Goal: Information Seeking & Learning: Check status

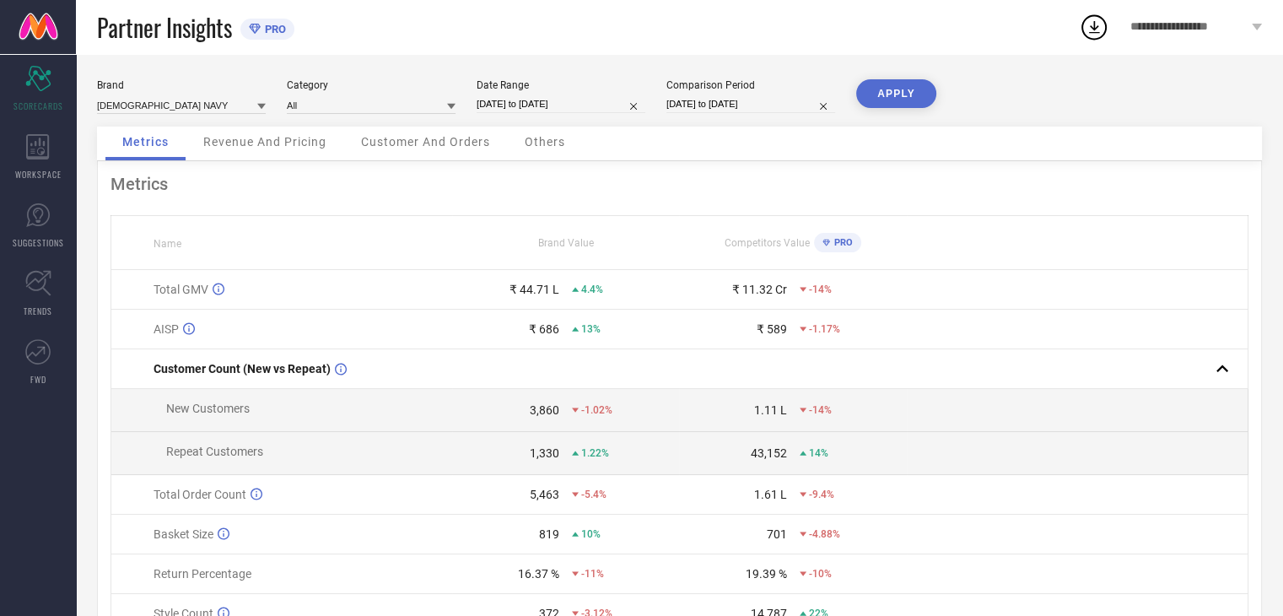
select select "6"
select select "2025"
select select "7"
select select "2025"
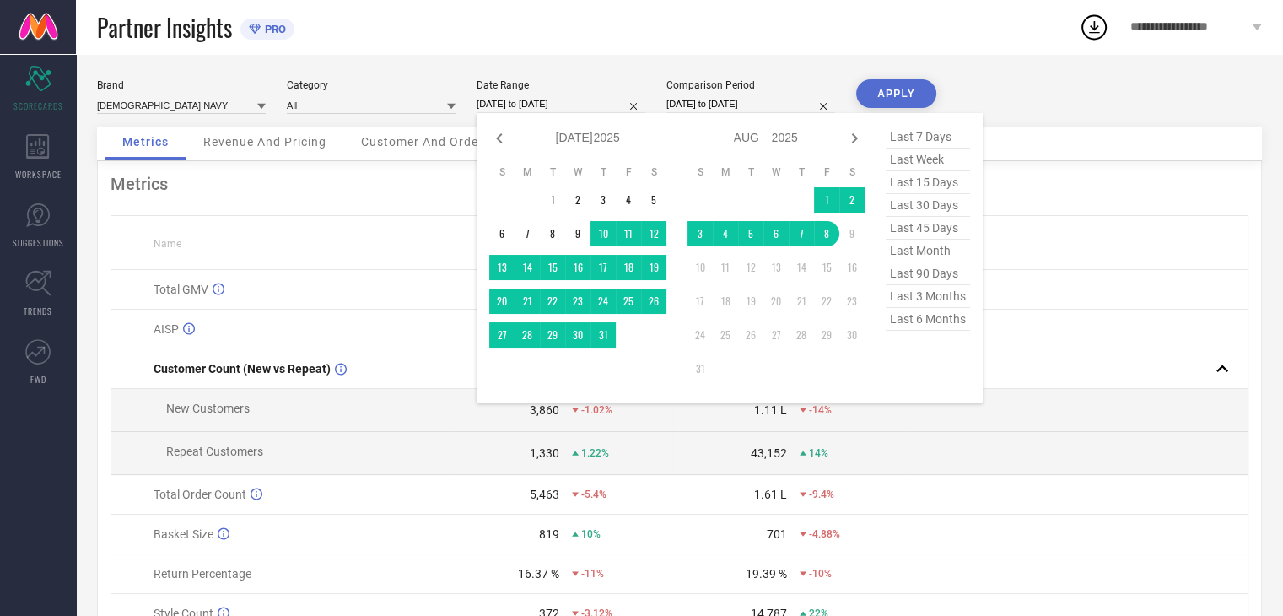
click at [553, 105] on input "[DATE] to [DATE]" at bounding box center [561, 104] width 169 height 18
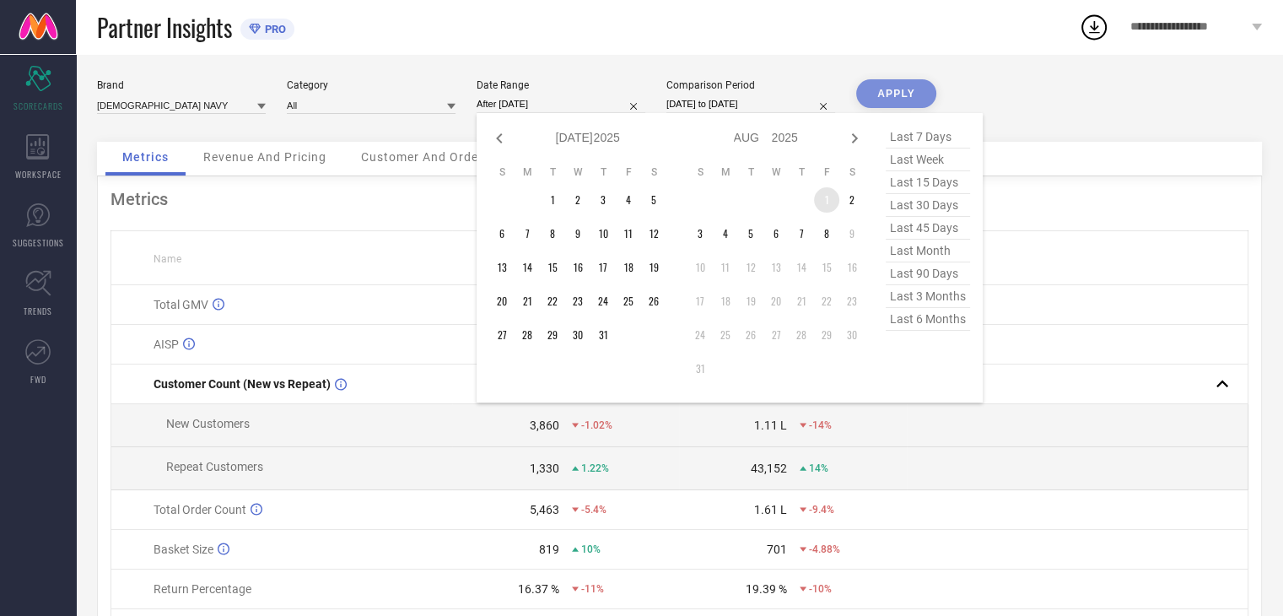
click at [824, 192] on td "1" at bounding box center [826, 199] width 25 height 25
type input "[DATE] to [DATE]"
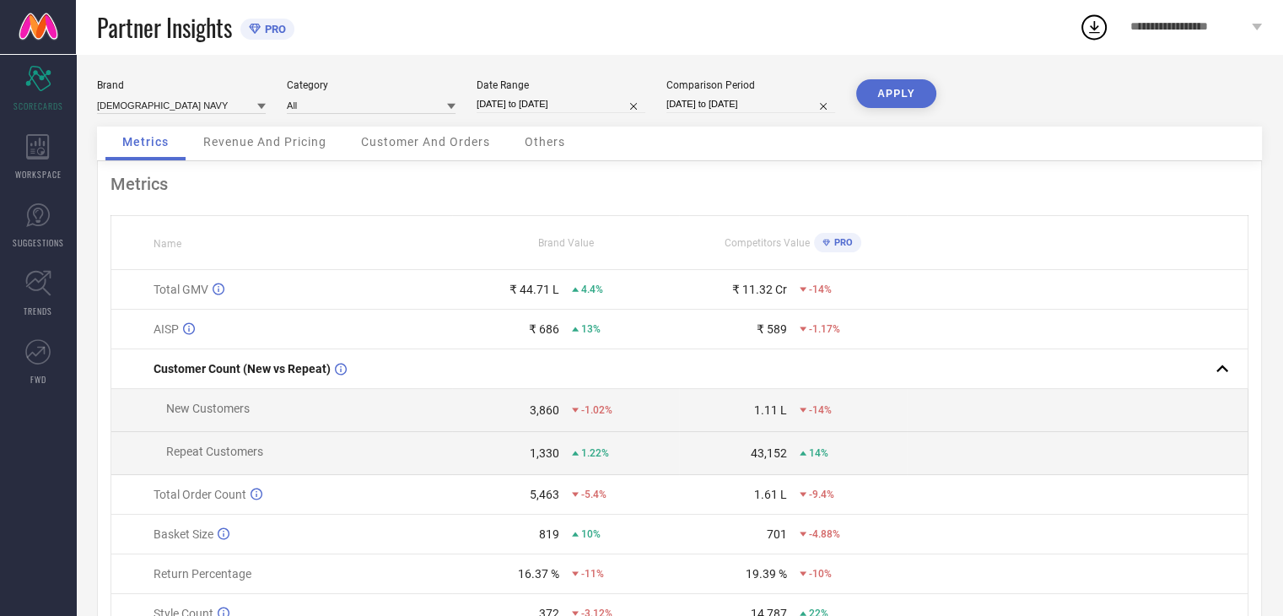
select select "6"
select select "2024"
select select "7"
select select "2024"
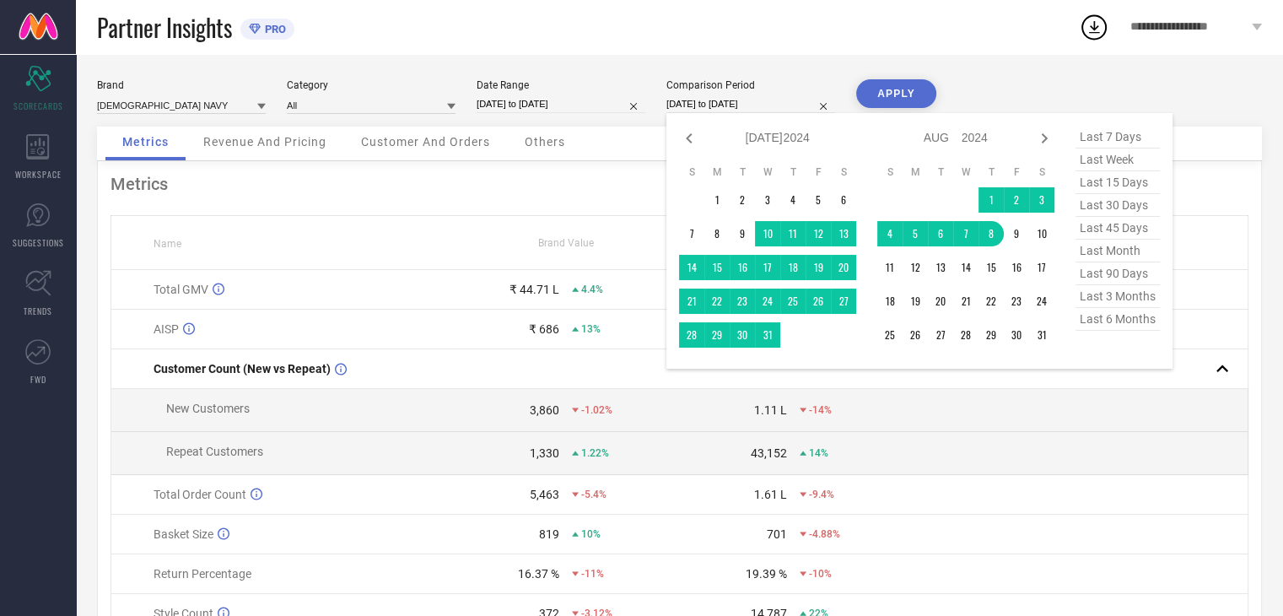
click at [748, 105] on input "[DATE] to [DATE]" at bounding box center [751, 104] width 169 height 18
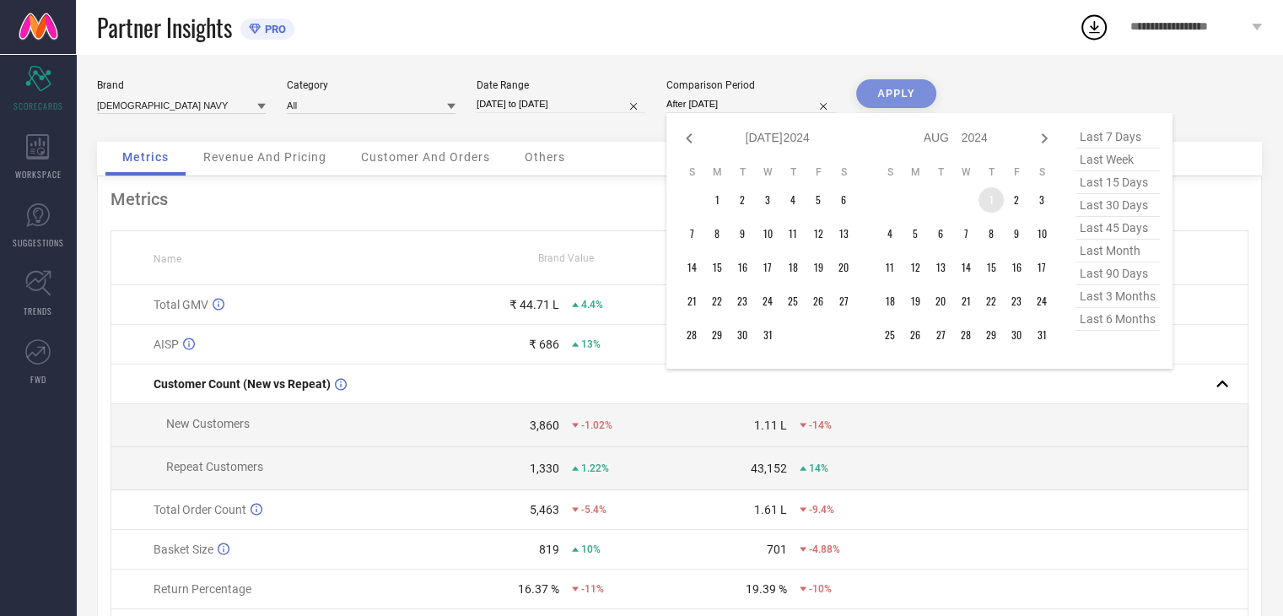
click at [989, 193] on td "1" at bounding box center [991, 199] width 25 height 25
type input "[DATE] to [DATE]"
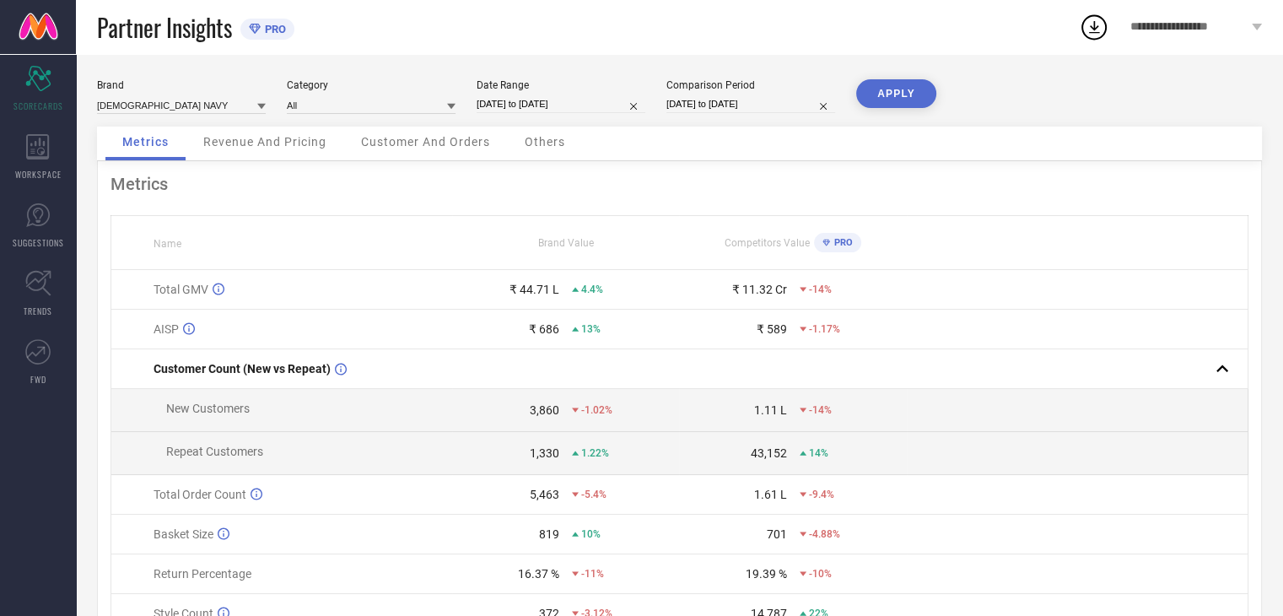
click at [883, 92] on button "APPLY" at bounding box center [896, 93] width 80 height 29
click at [262, 146] on span "Revenue And Pricing" at bounding box center [264, 142] width 123 height 14
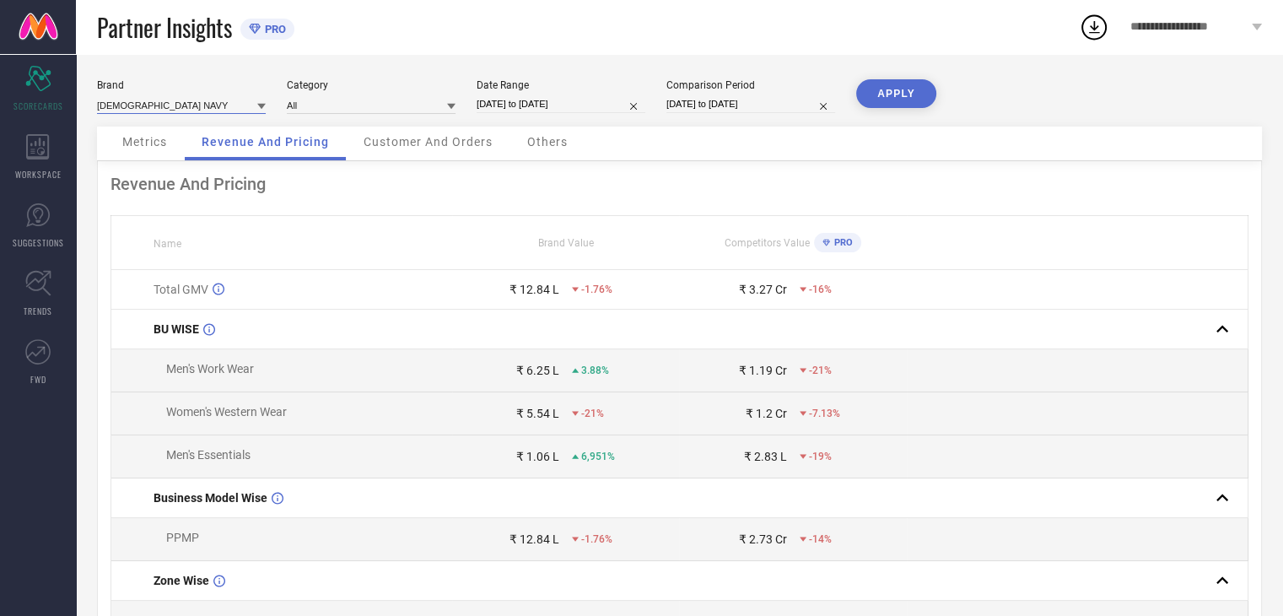
click at [172, 112] on input at bounding box center [181, 105] width 169 height 18
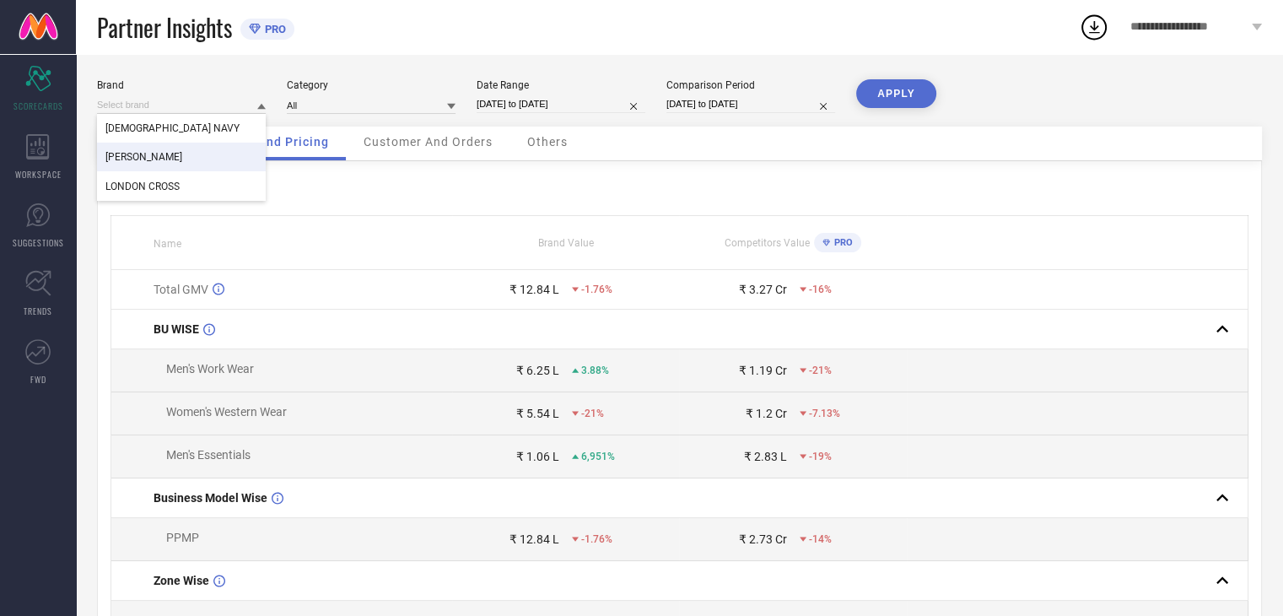
click at [148, 156] on span "[PERSON_NAME]" at bounding box center [143, 157] width 77 height 12
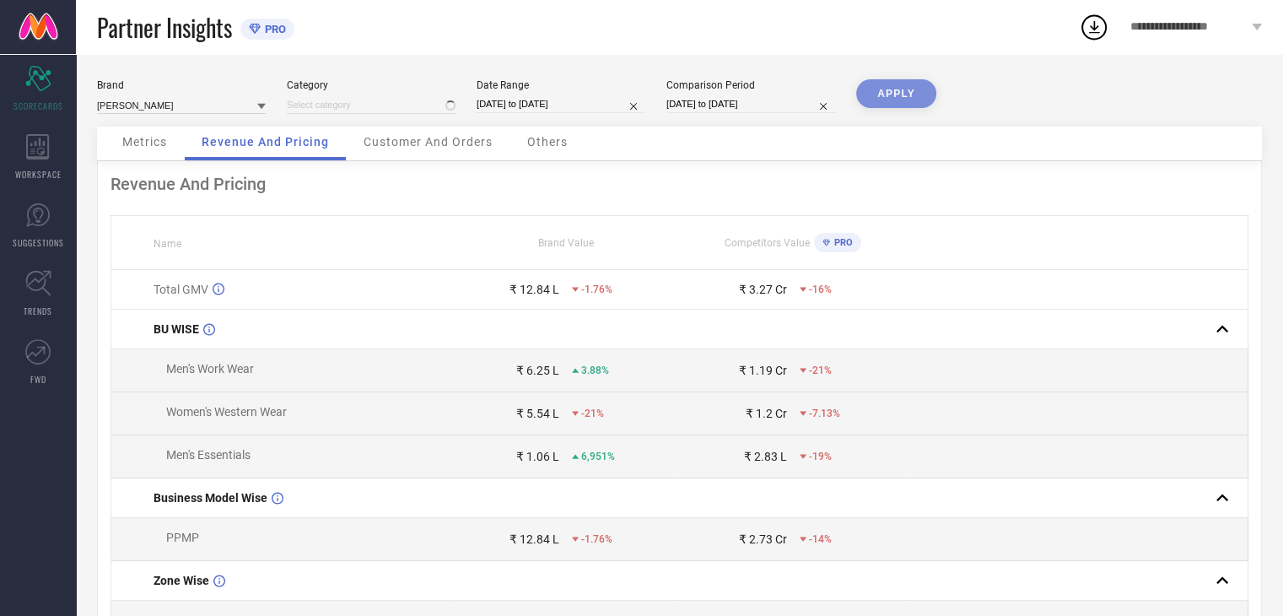
type input "All"
click at [898, 89] on button "APPLY" at bounding box center [896, 93] width 80 height 29
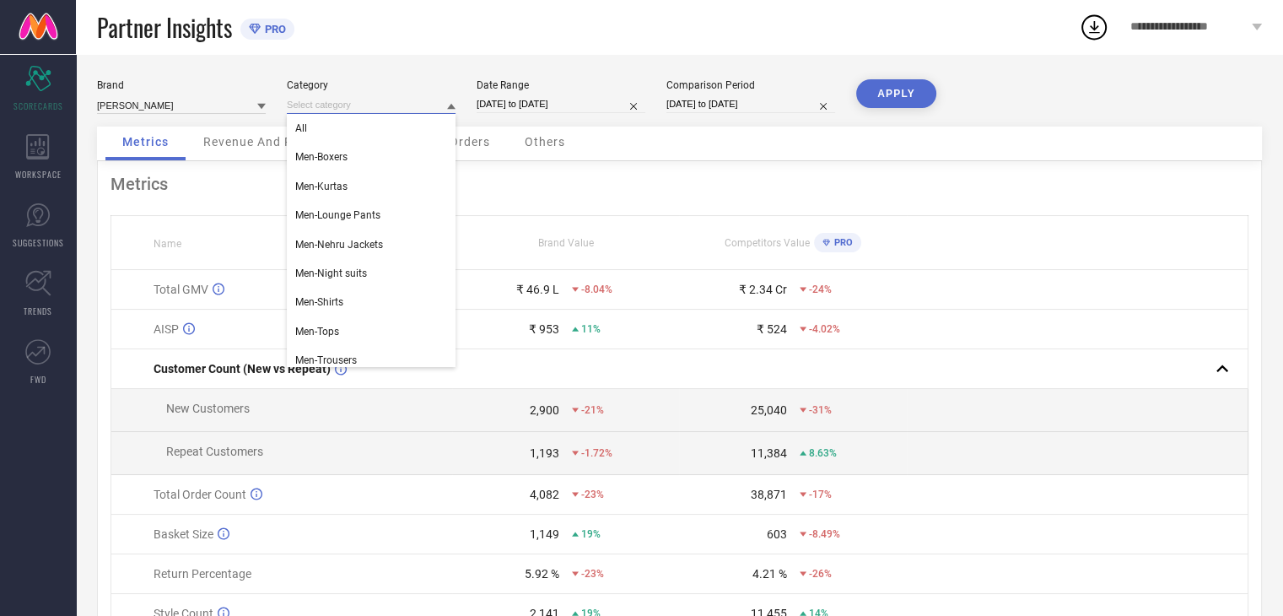
click at [336, 114] on div "All Men-Boxers Men-Kurtas Men-Lounge Pants Men-Nehru Jackets Men-Night suits Me…" at bounding box center [371, 105] width 169 height 18
click at [662, 149] on div "Metrics Revenue And Pricing Customer And Orders Others" at bounding box center [679, 144] width 1165 height 35
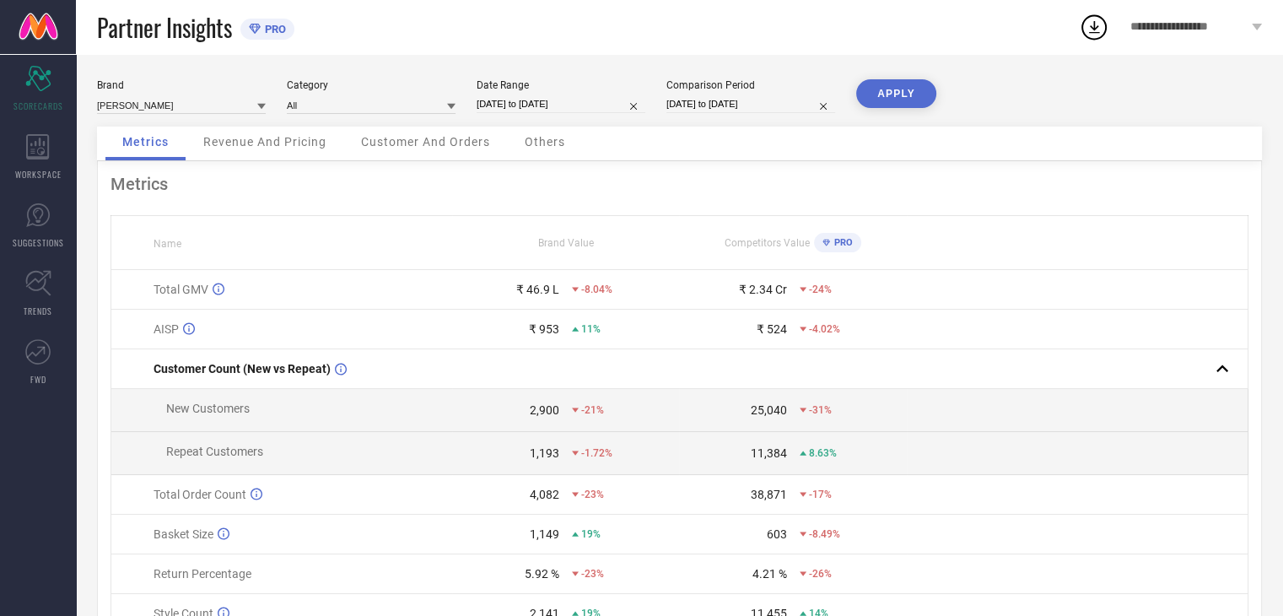
click at [285, 144] on span "Revenue And Pricing" at bounding box center [264, 142] width 123 height 14
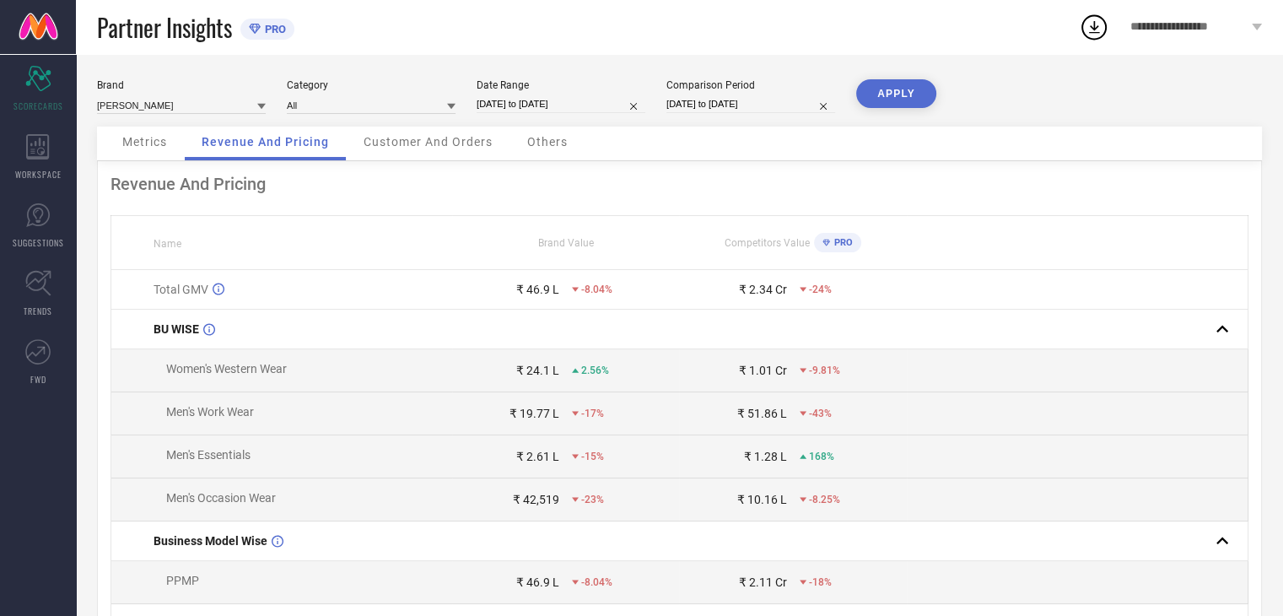
click at [142, 138] on span "Metrics" at bounding box center [144, 142] width 45 height 14
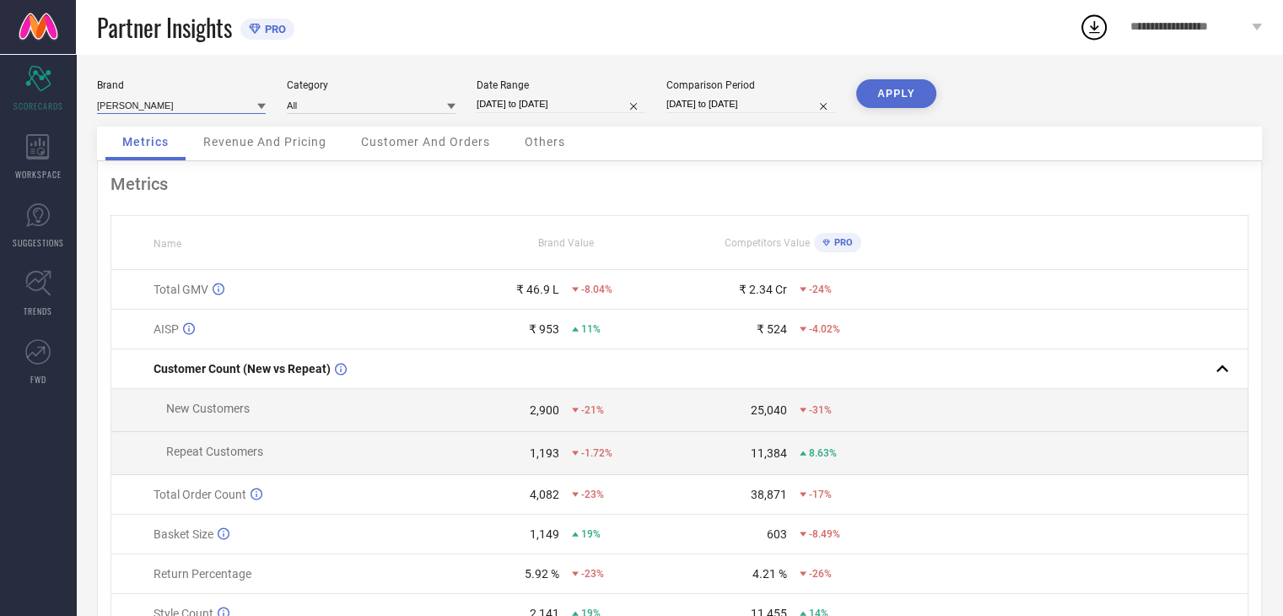
click at [174, 112] on input at bounding box center [181, 105] width 169 height 18
click at [174, 166] on div "[DEMOGRAPHIC_DATA] NAVY" at bounding box center [181, 157] width 169 height 29
type input "All"
click at [899, 98] on button "APPLY" at bounding box center [896, 93] width 80 height 29
click at [136, 99] on input at bounding box center [181, 105] width 169 height 18
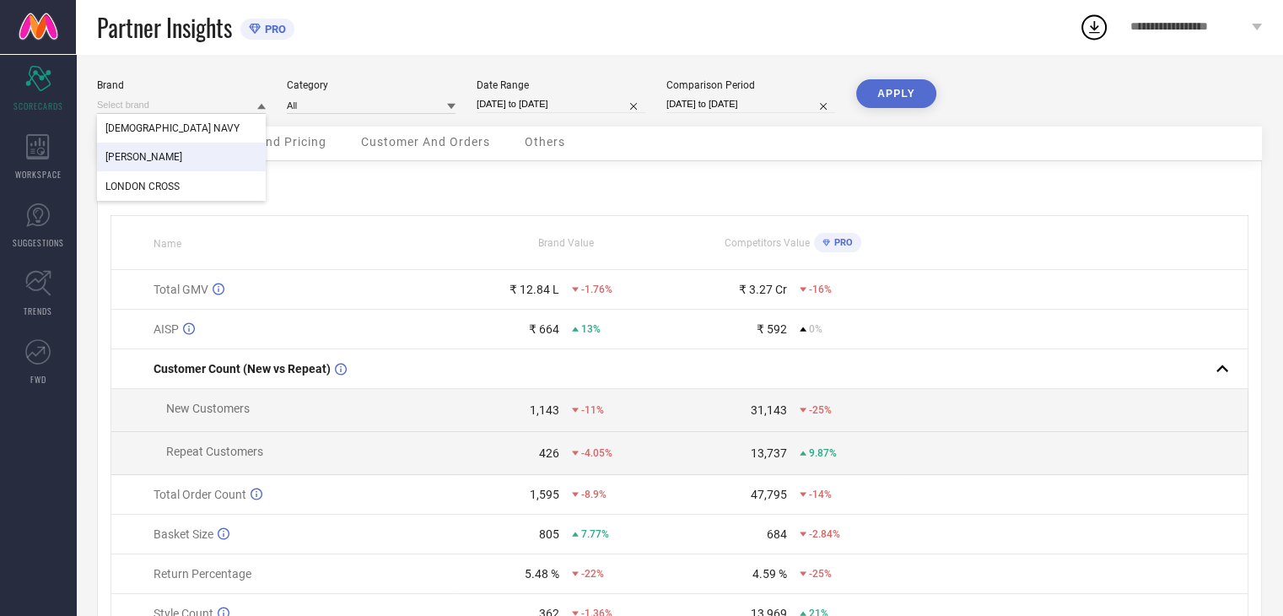
click at [138, 155] on span "[PERSON_NAME]" at bounding box center [143, 157] width 77 height 12
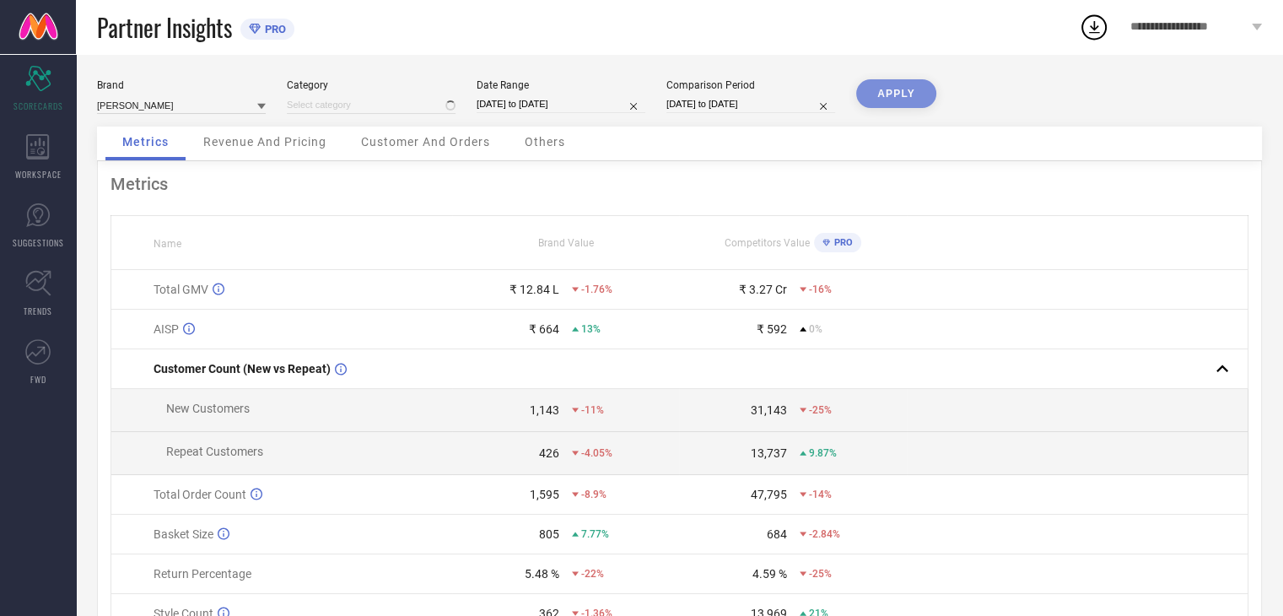
type input "All"
click at [881, 95] on button "APPLY" at bounding box center [896, 93] width 80 height 29
select select "7"
select select "2025"
select select "8"
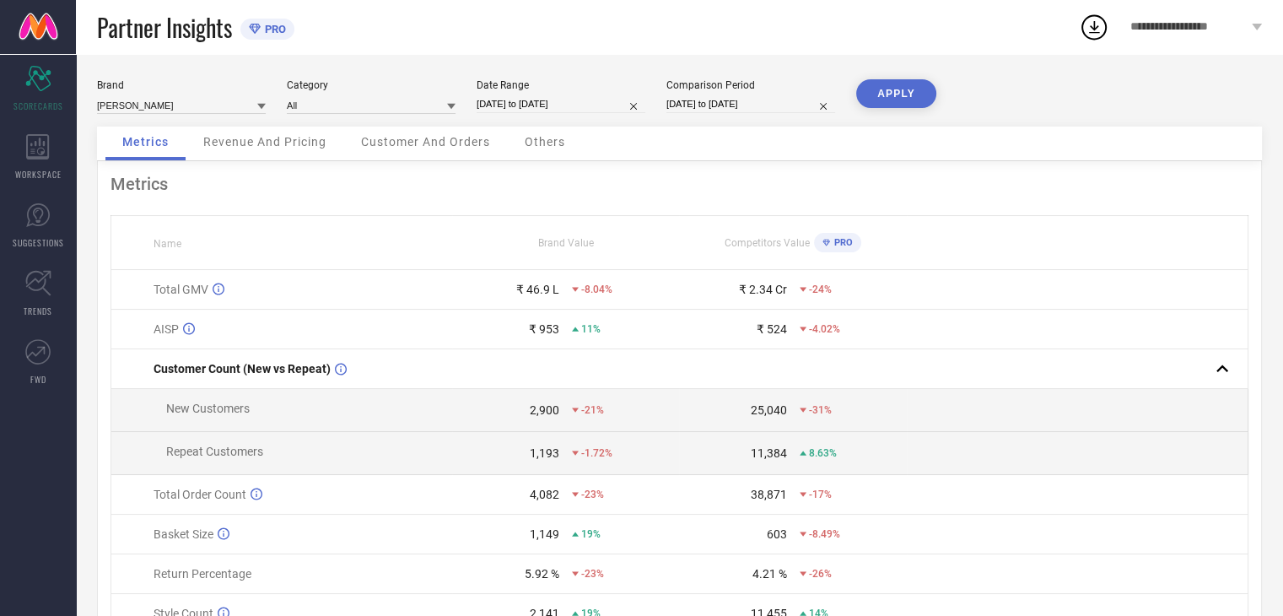
select select "2025"
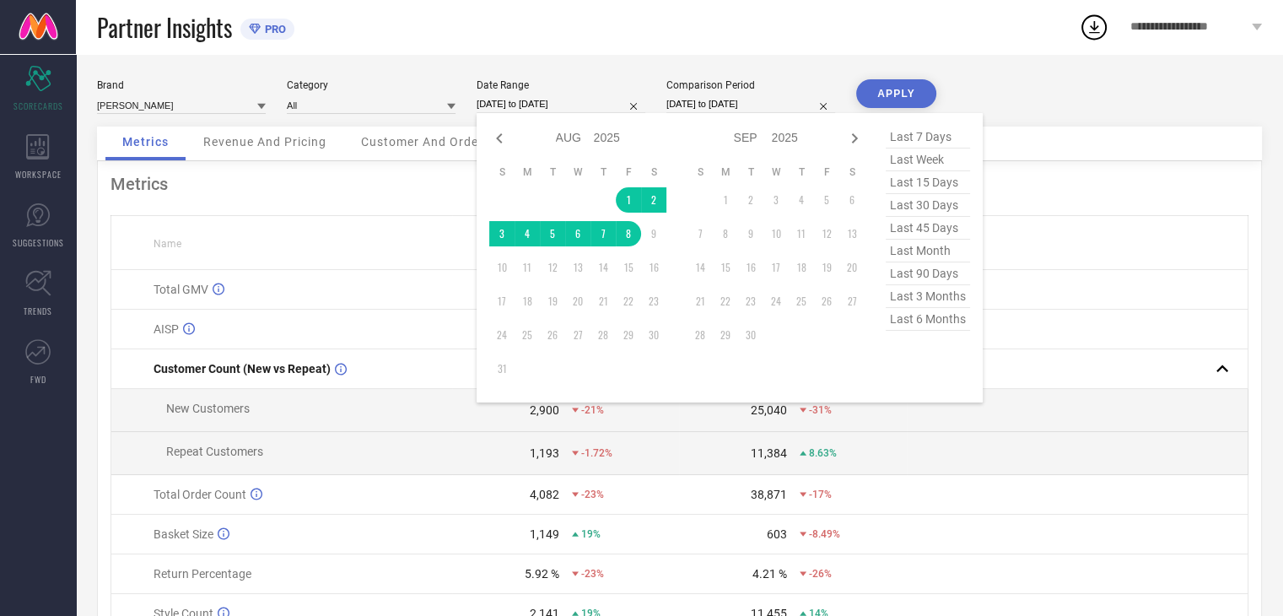
click at [579, 99] on input "[DATE] to [DATE]" at bounding box center [561, 104] width 169 height 18
click at [502, 134] on icon at bounding box center [499, 138] width 20 height 20
select select "6"
select select "2025"
select select "7"
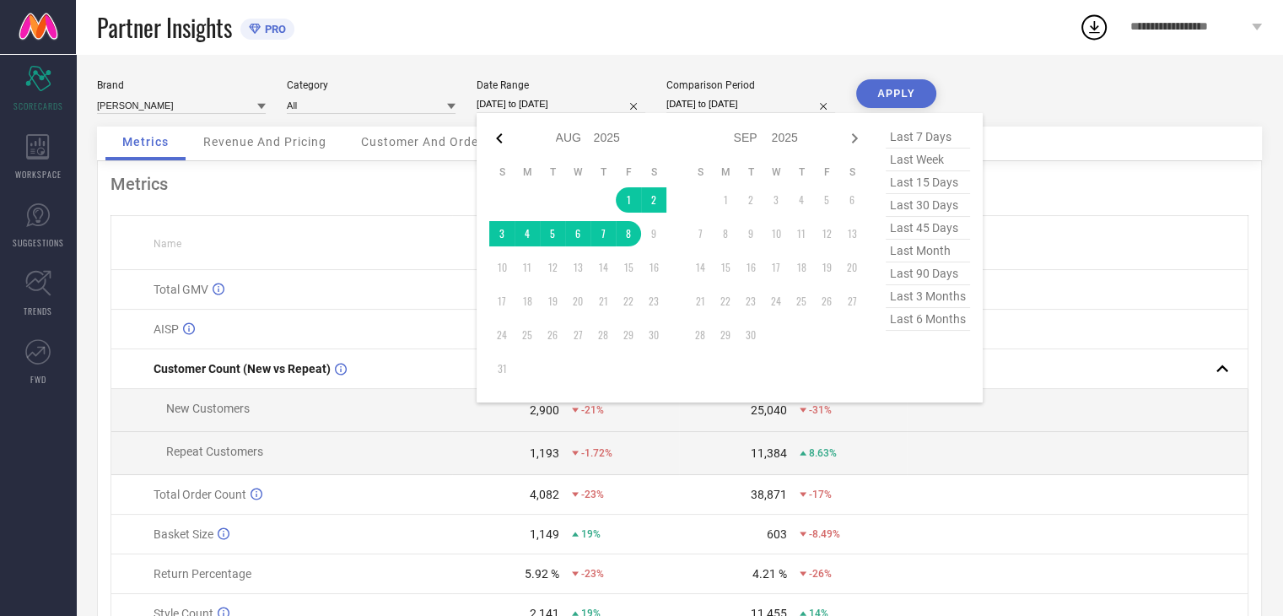
select select "2025"
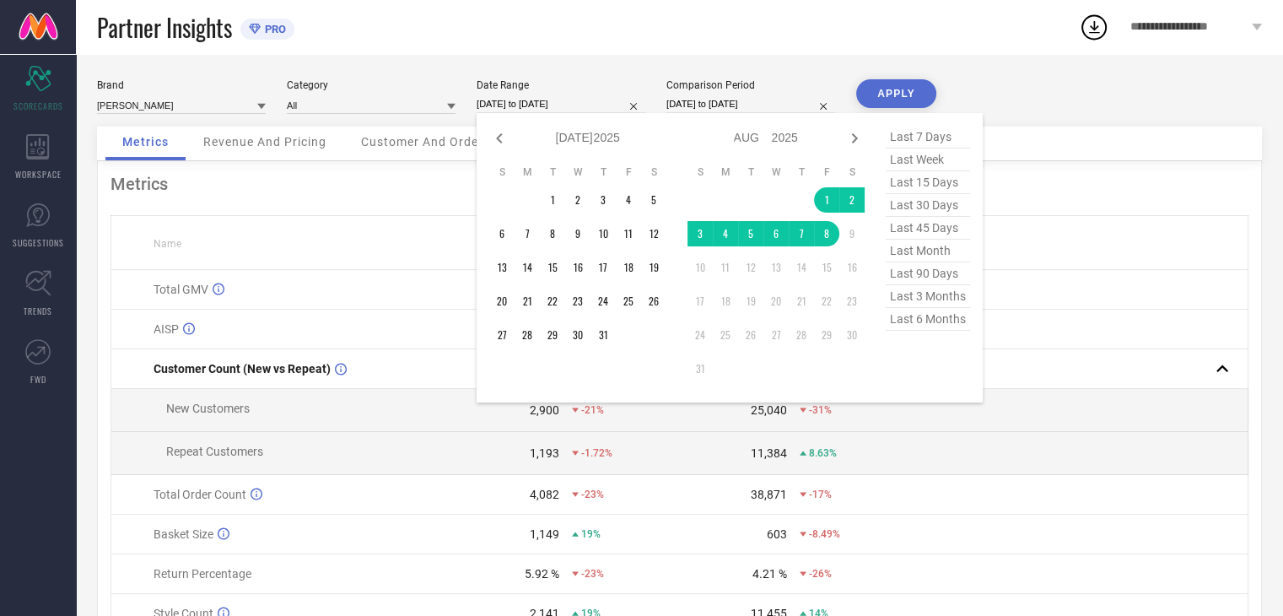
click at [502, 134] on icon at bounding box center [499, 138] width 20 height 20
select select "4"
select select "2025"
select select "5"
select select "2025"
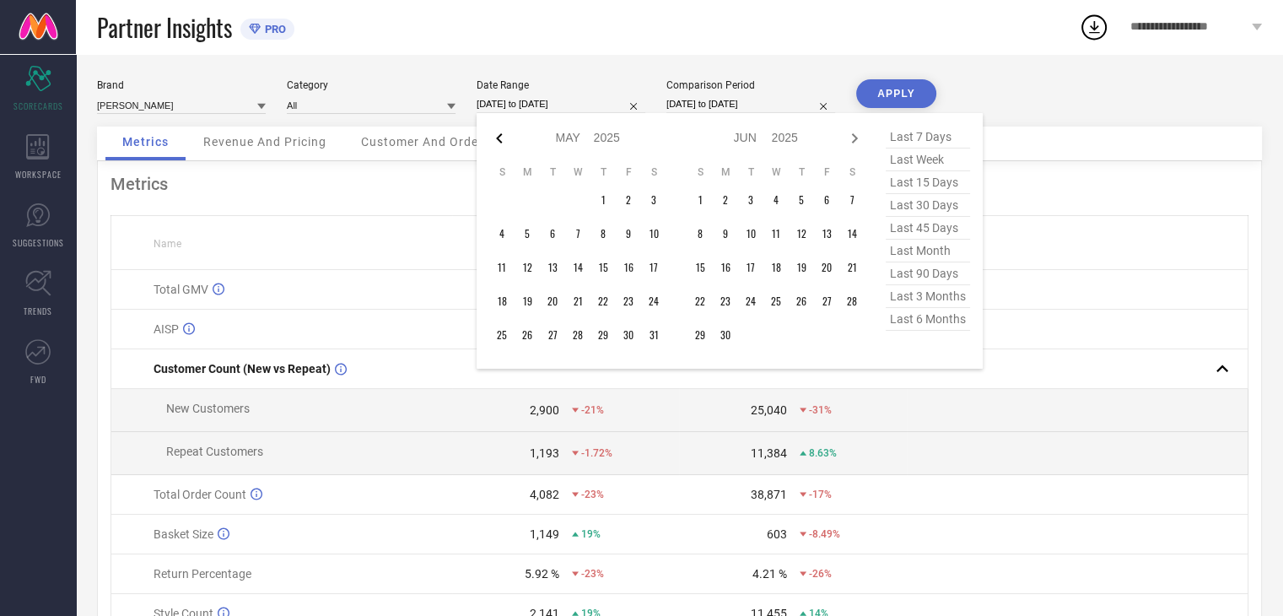
click at [501, 134] on icon at bounding box center [499, 138] width 6 height 10
select select "3"
select select "2025"
select select "4"
select select "2025"
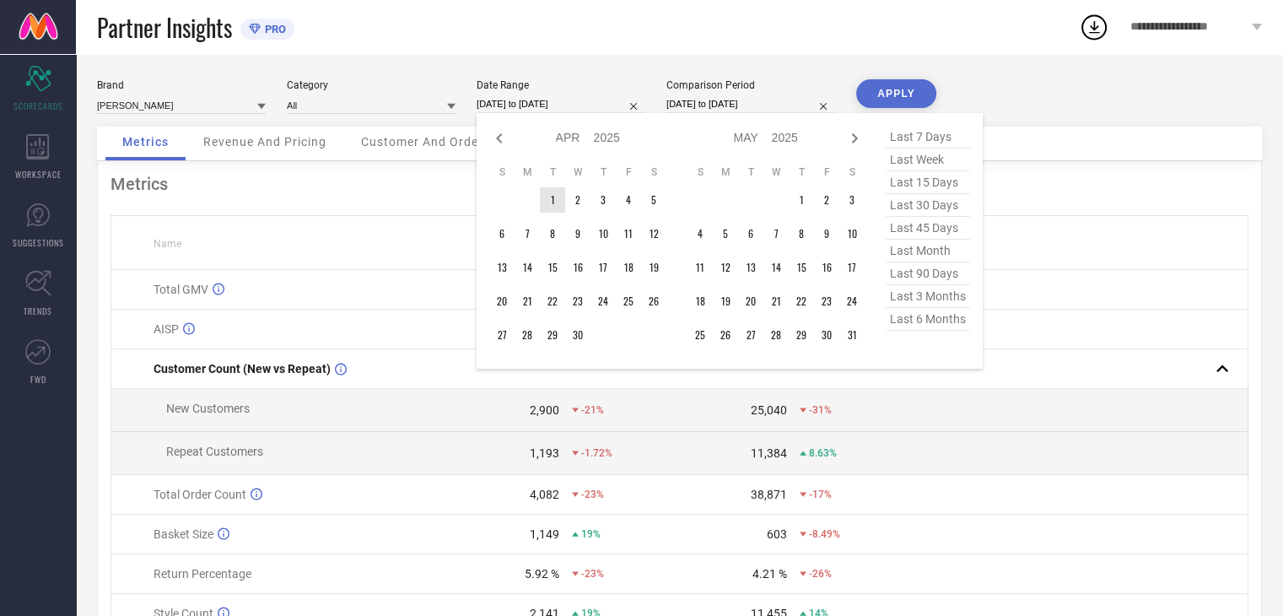
type input "After [DATE]"
click at [554, 198] on td "1" at bounding box center [552, 199] width 25 height 25
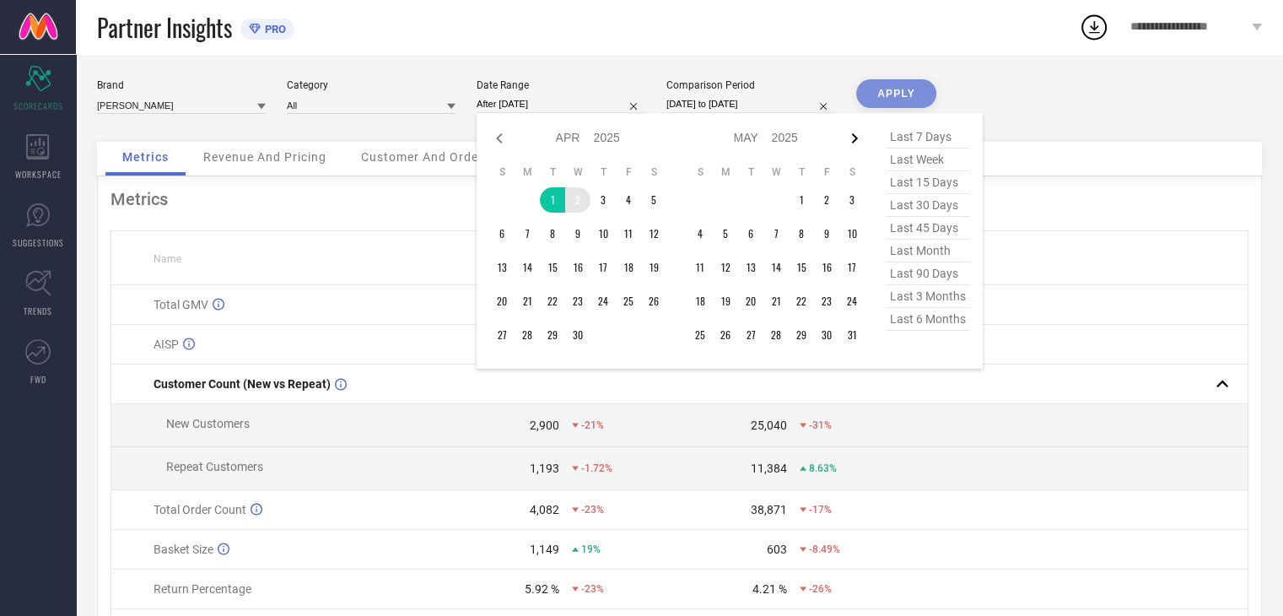
click at [861, 140] on icon at bounding box center [855, 138] width 20 height 20
select select "4"
select select "2025"
select select "5"
select select "2025"
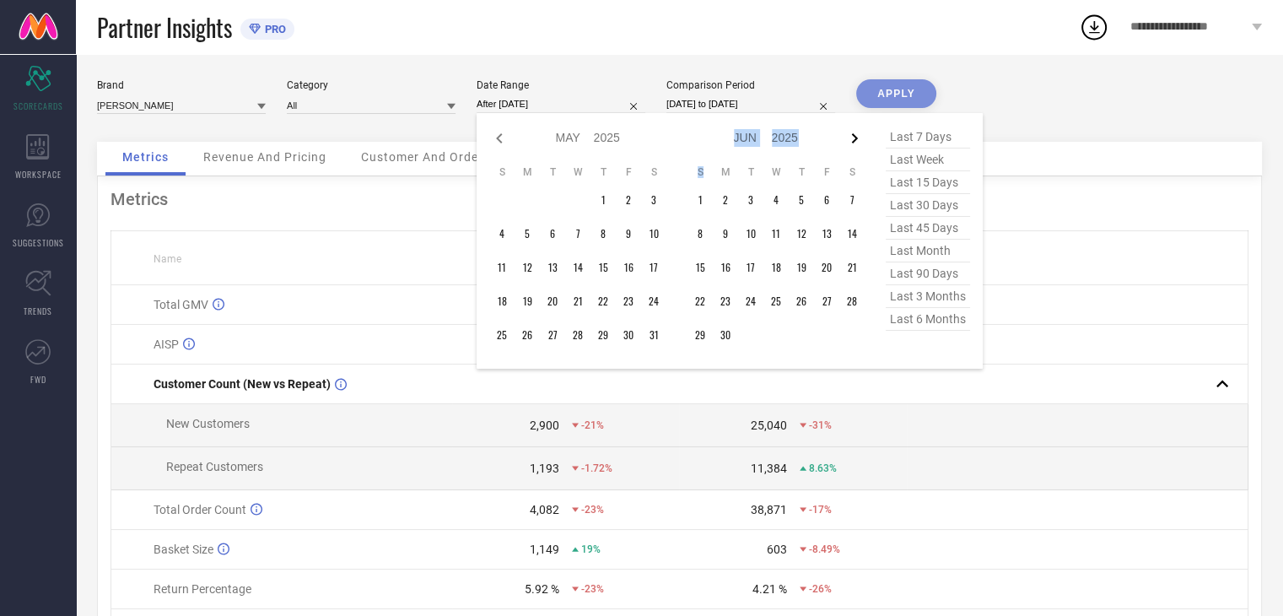
click at [861, 139] on icon at bounding box center [855, 138] width 20 height 20
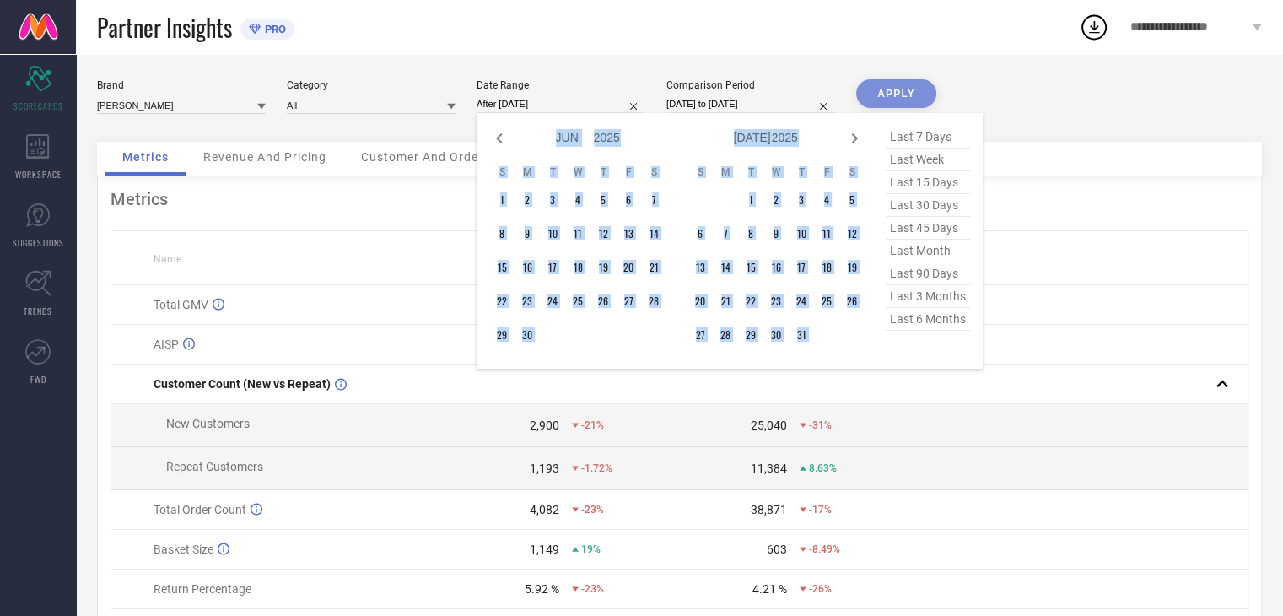
click at [860, 139] on icon at bounding box center [855, 138] width 20 height 20
select select "7"
select select "2025"
select select "8"
select select "2025"
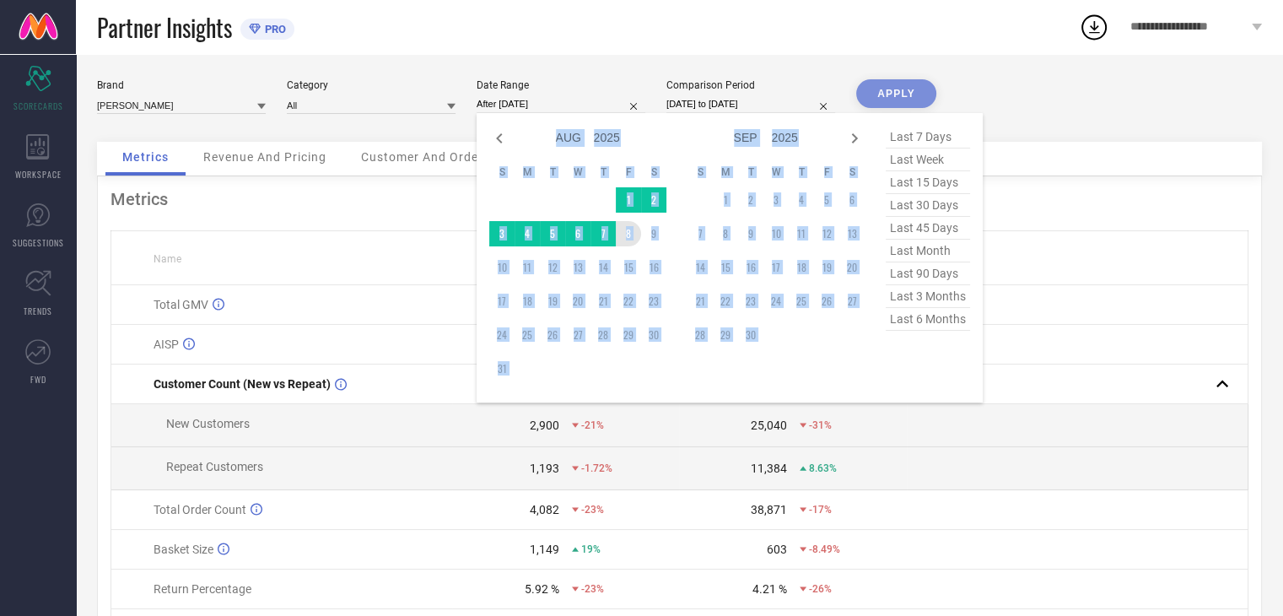
type input "[DATE] to [DATE]"
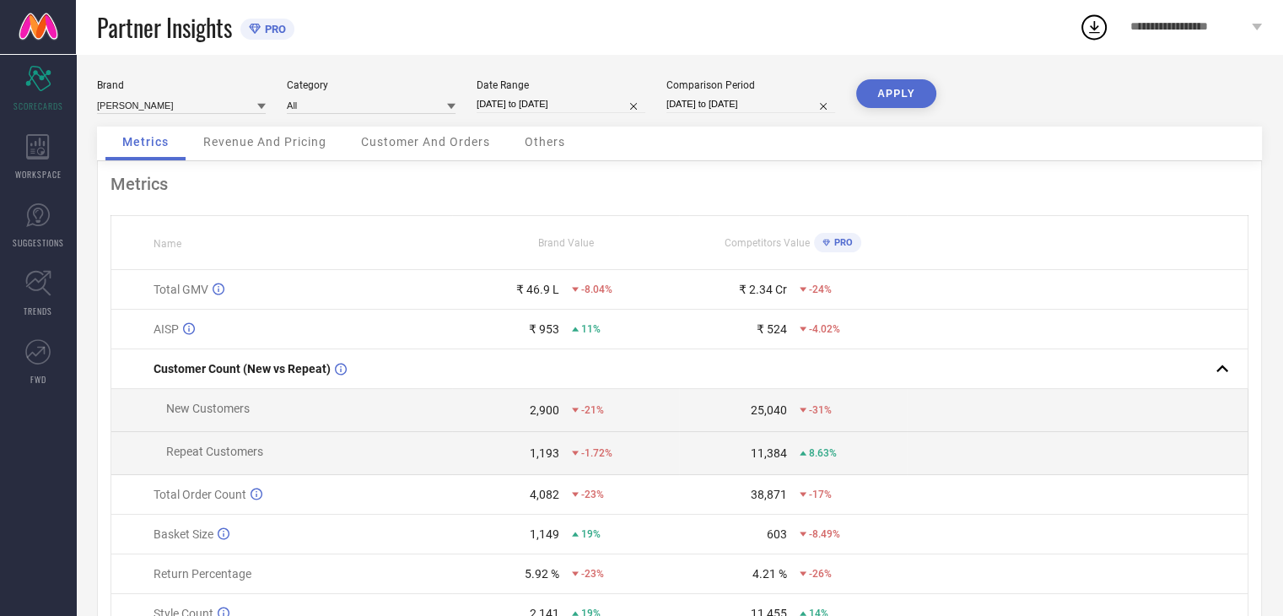
click at [711, 107] on input "[DATE] to [DATE]" at bounding box center [751, 104] width 169 height 18
select select "7"
select select "2024"
select select "8"
select select "2024"
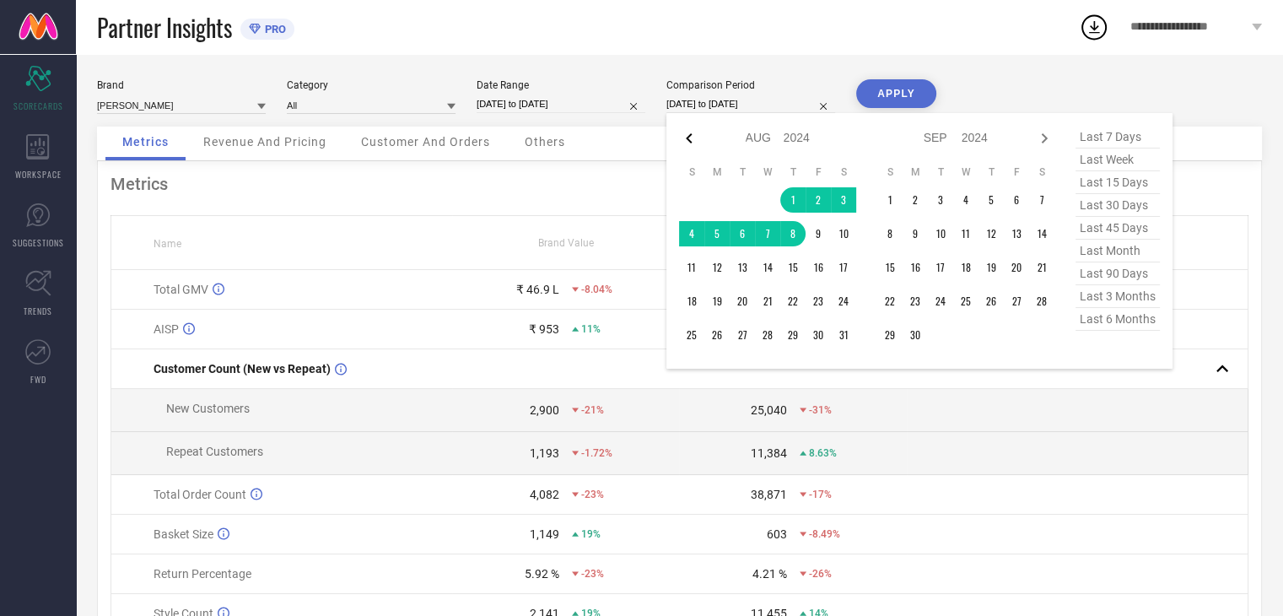
click at [689, 141] on icon at bounding box center [689, 138] width 6 height 10
select select "6"
select select "2024"
select select "7"
select select "2024"
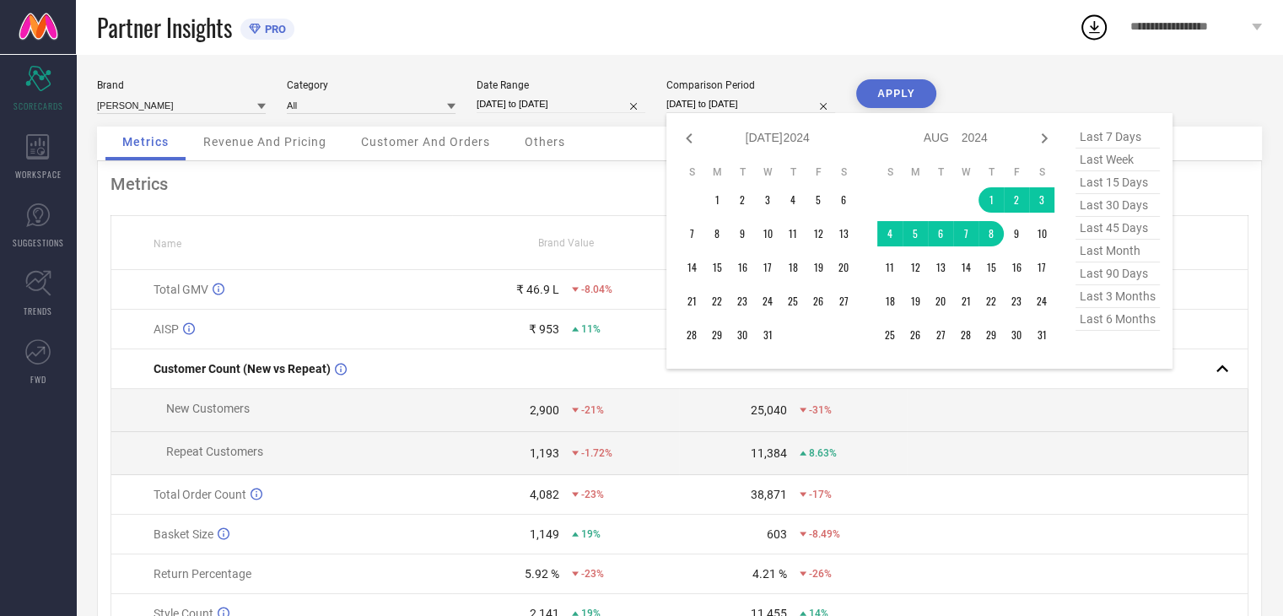
click at [689, 141] on icon at bounding box center [689, 138] width 6 height 10
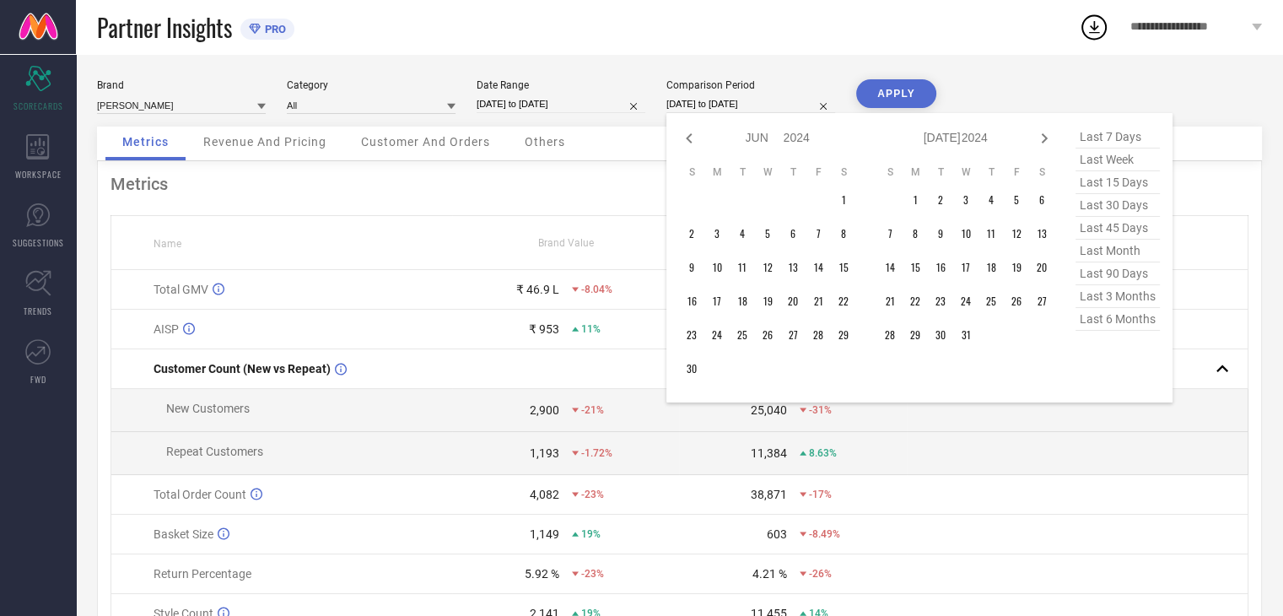
click at [689, 141] on icon at bounding box center [689, 138] width 6 height 10
select select "4"
select select "2024"
select select "5"
select select "2024"
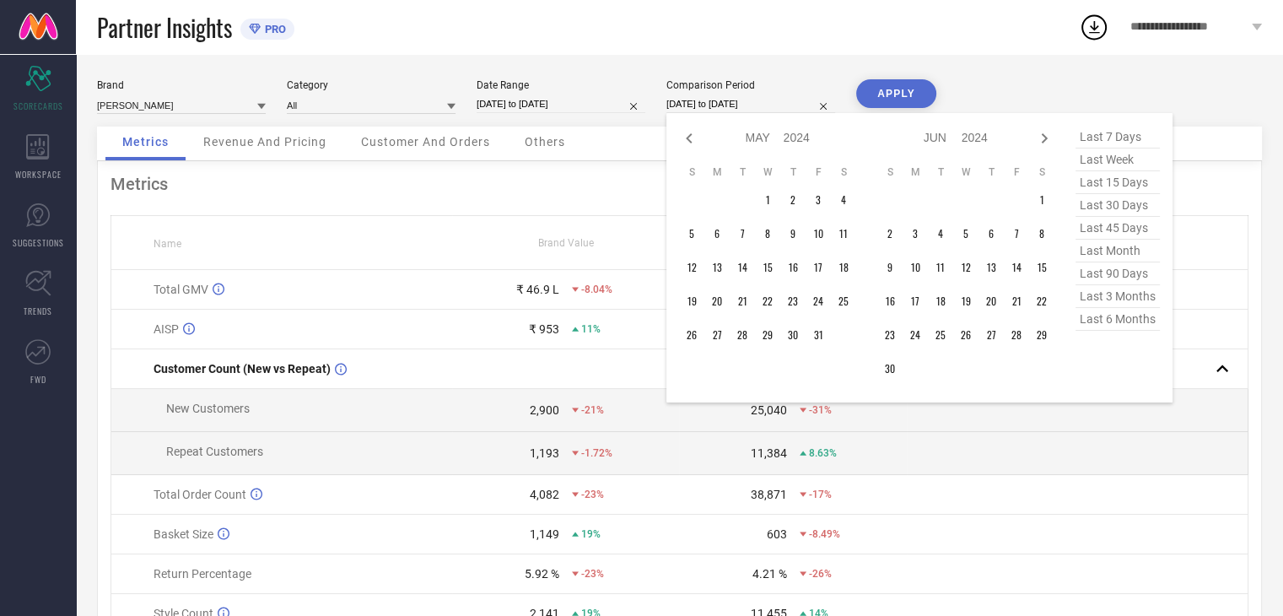
click at [689, 141] on icon at bounding box center [689, 138] width 6 height 10
select select "3"
select select "2024"
select select "4"
select select "2024"
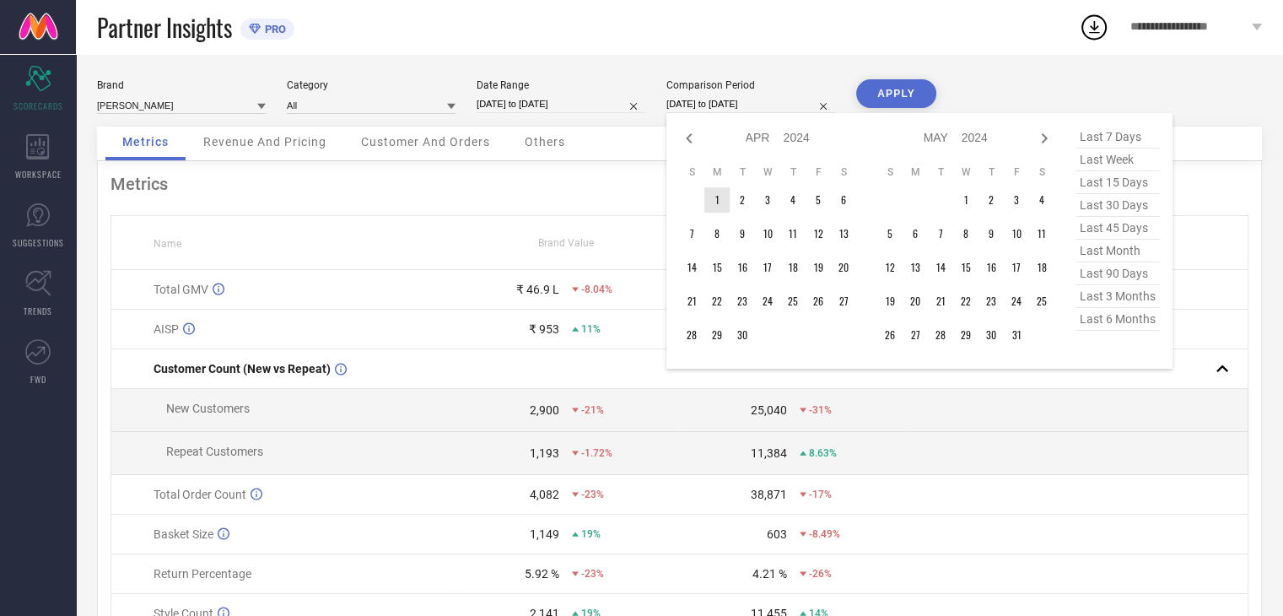
type input "After [DATE]"
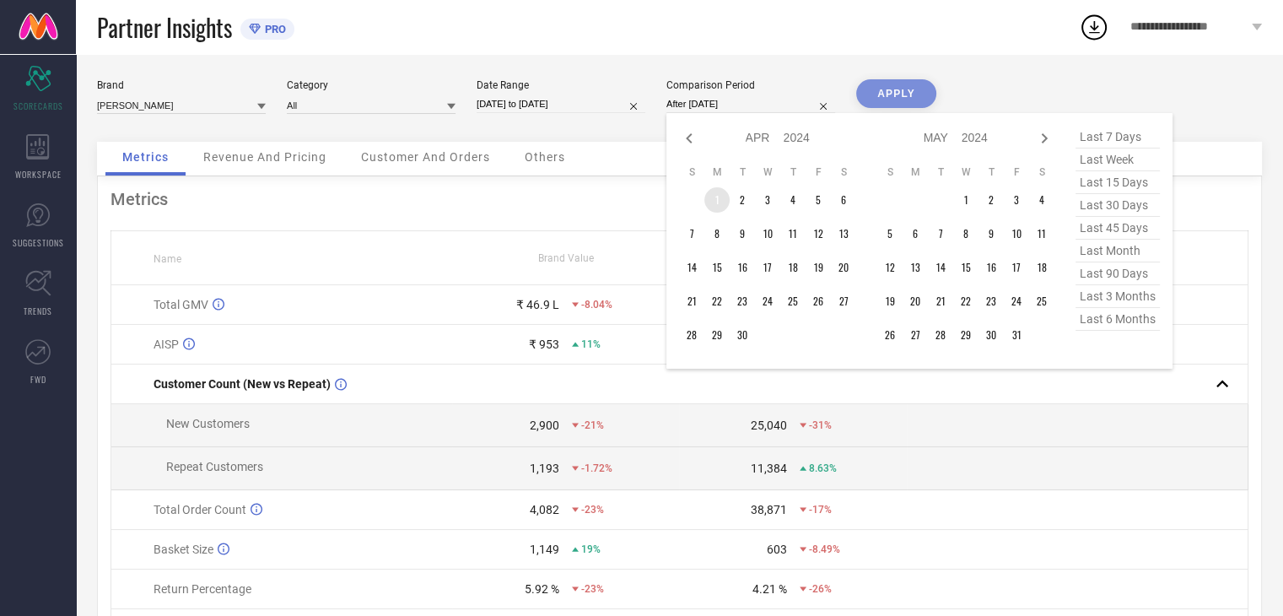
click at [722, 195] on td "1" at bounding box center [717, 199] width 25 height 25
click at [1053, 136] on icon at bounding box center [1044, 138] width 20 height 20
select select "4"
select select "2024"
select select "5"
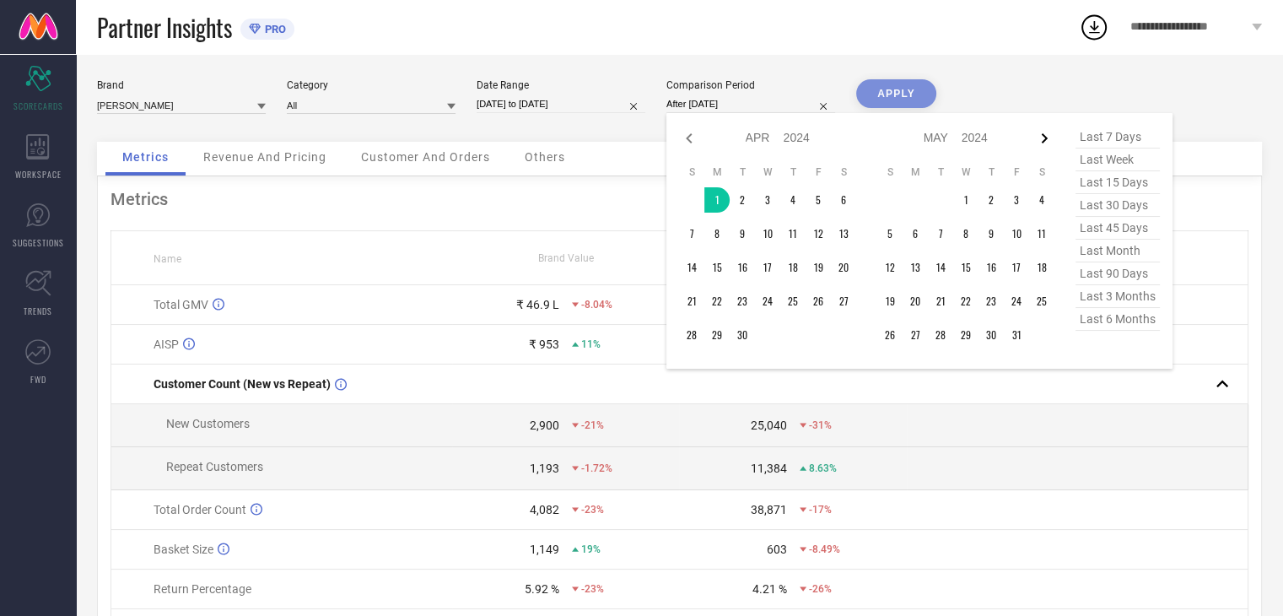
select select "2024"
click at [1053, 136] on icon at bounding box center [1044, 138] width 20 height 20
select select "5"
select select "2024"
select select "6"
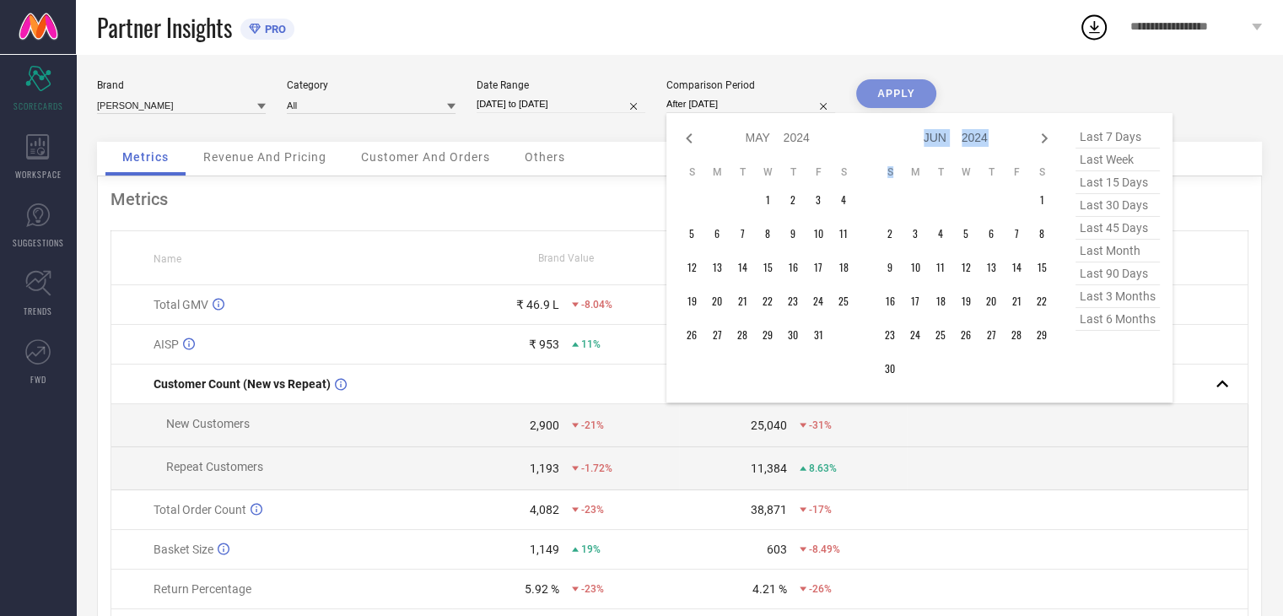
select select "2024"
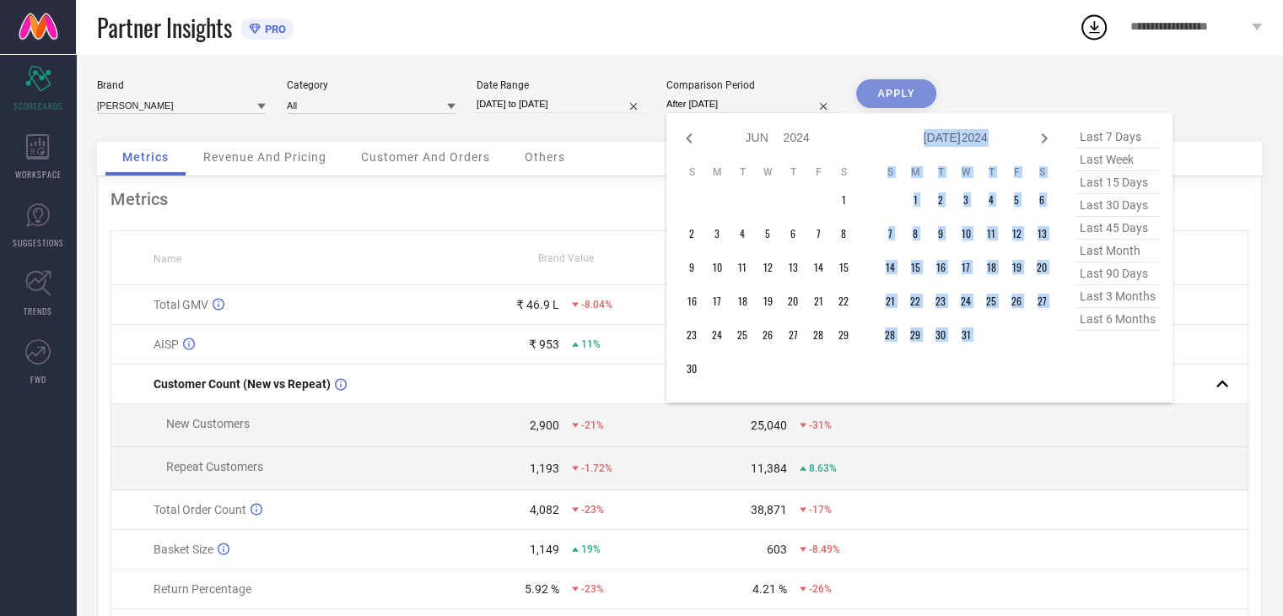
click at [1053, 136] on icon at bounding box center [1044, 138] width 20 height 20
select select "6"
select select "2024"
select select "7"
select select "2024"
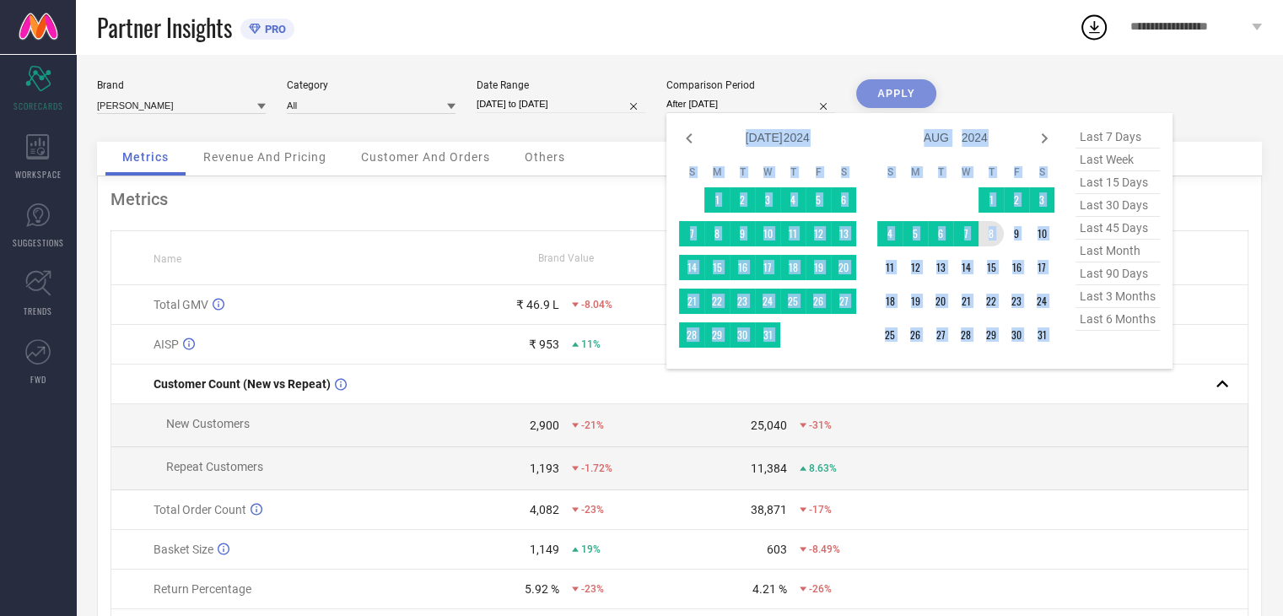
type input "[DATE] to [DATE]"
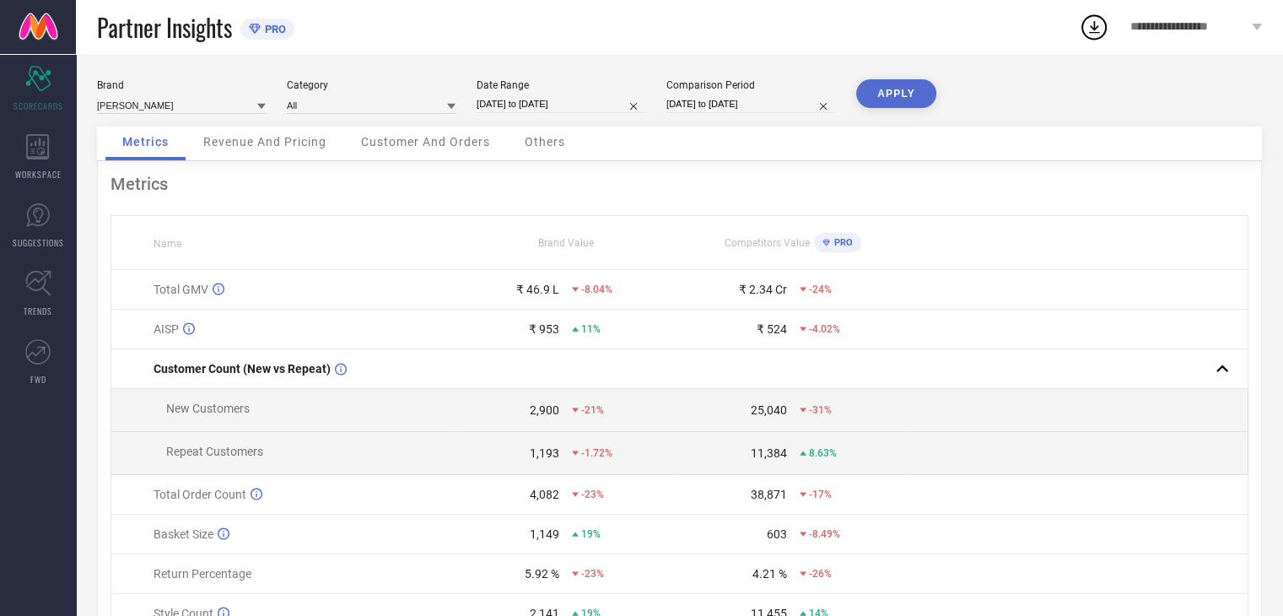
click at [910, 98] on button "APPLY" at bounding box center [896, 93] width 80 height 29
click at [246, 140] on span "Revenue And Pricing" at bounding box center [264, 142] width 123 height 14
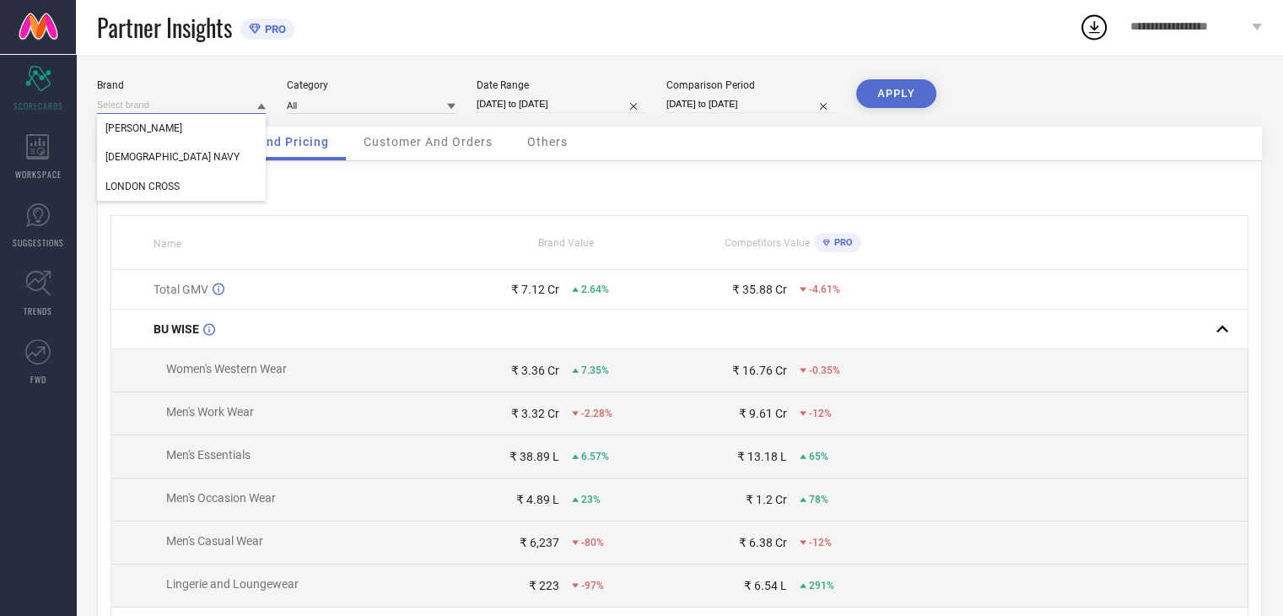
click at [170, 108] on input at bounding box center [181, 105] width 169 height 18
click at [154, 165] on div "[DEMOGRAPHIC_DATA] NAVY" at bounding box center [181, 157] width 169 height 29
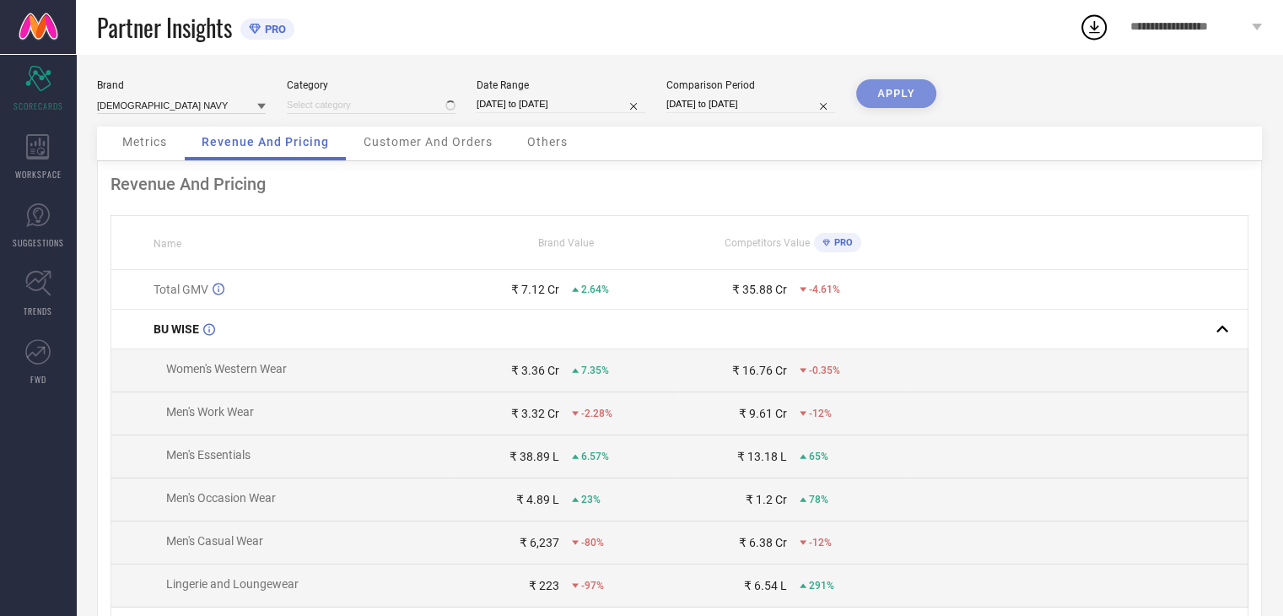
type input "All"
click at [897, 84] on button "APPLY" at bounding box center [896, 93] width 80 height 29
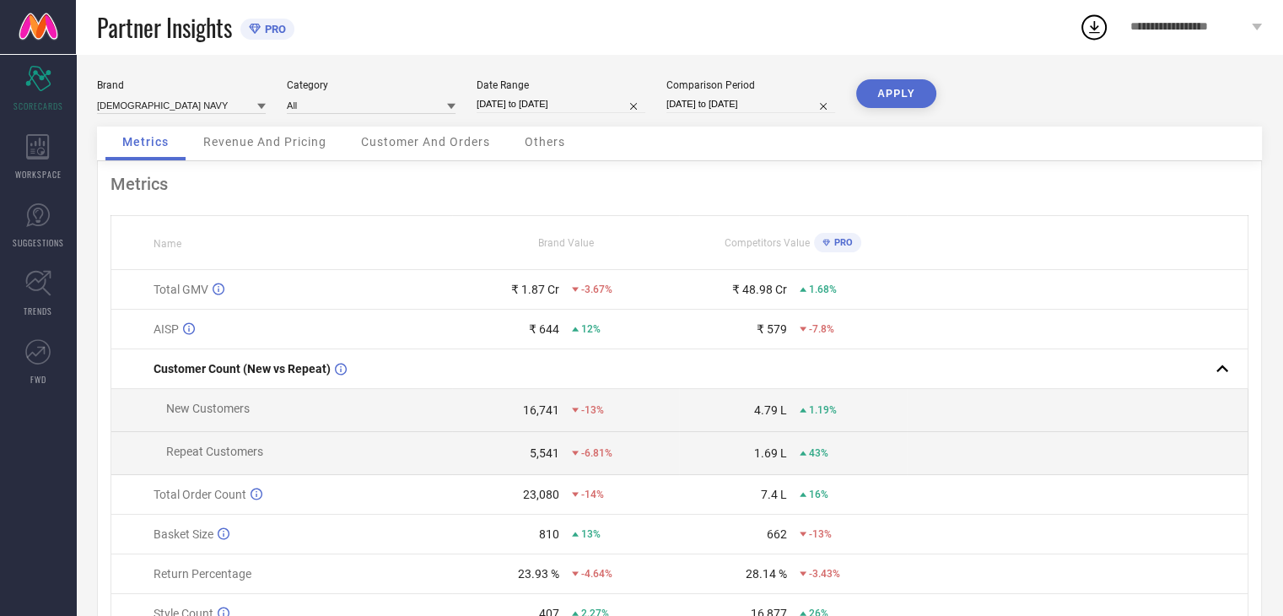
click at [312, 146] on span "Revenue And Pricing" at bounding box center [264, 142] width 123 height 14
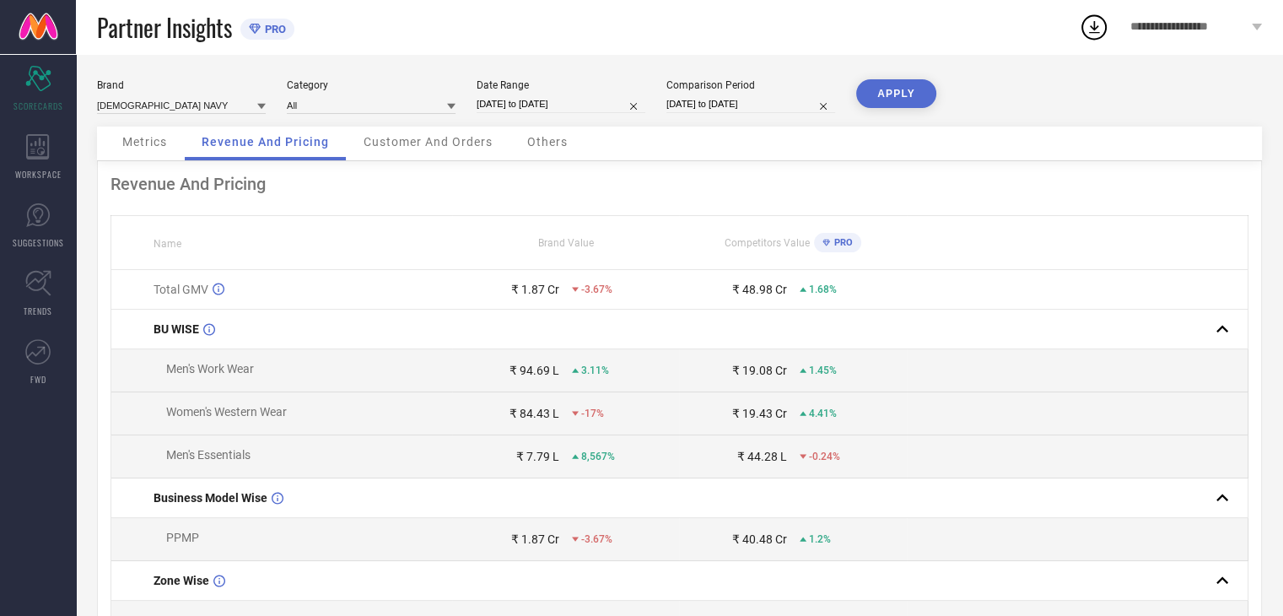
click at [169, 115] on div "Brand [DEMOGRAPHIC_DATA] NAVY Category All Date Range [DATE] to [DATE] Comparis…" at bounding box center [679, 102] width 1165 height 47
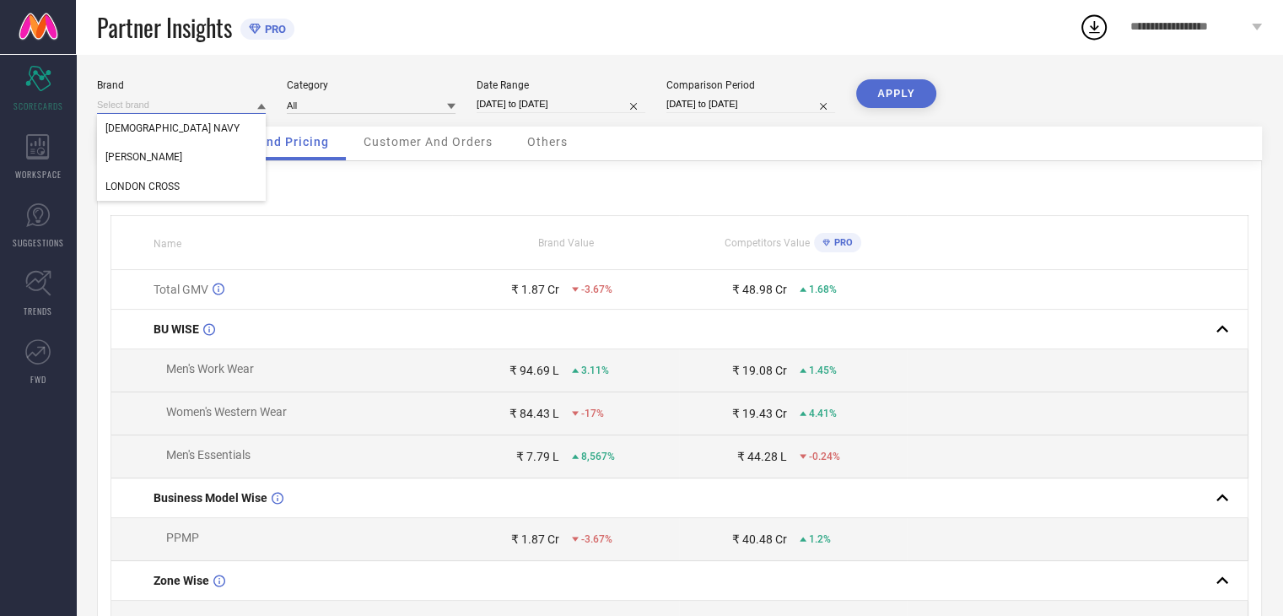
click at [167, 102] on input at bounding box center [181, 105] width 169 height 18
click at [162, 153] on div "[PERSON_NAME]" at bounding box center [181, 157] width 169 height 29
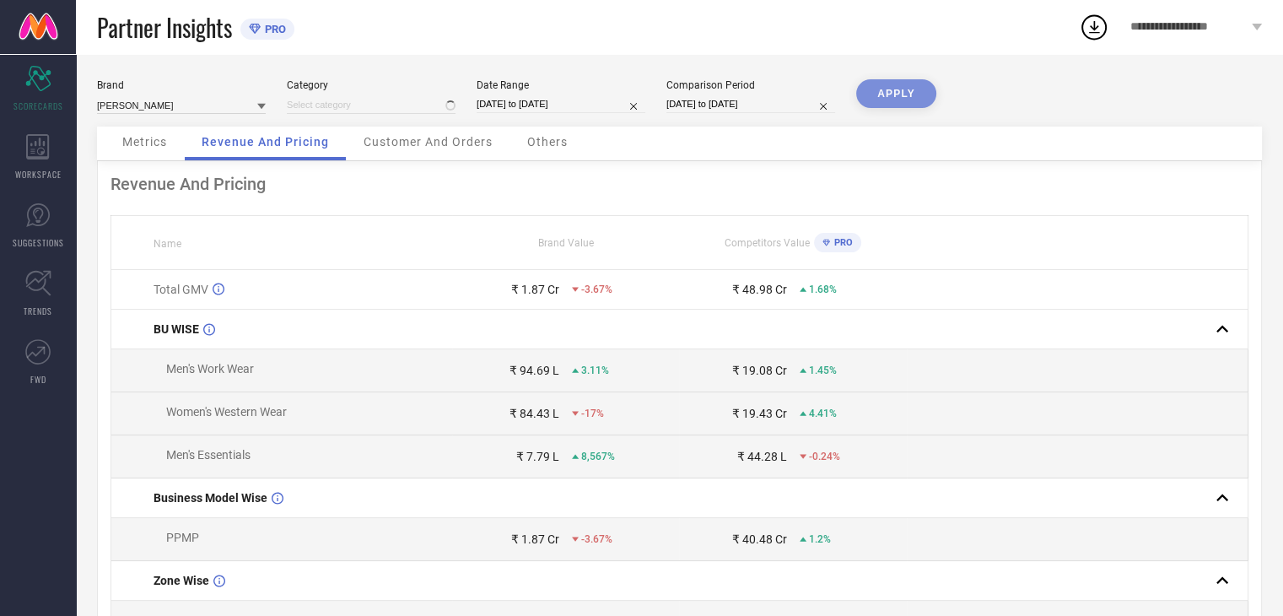
type input "All"
click at [867, 92] on button "APPLY" at bounding box center [896, 93] width 80 height 29
